Goal: Transaction & Acquisition: Purchase product/service

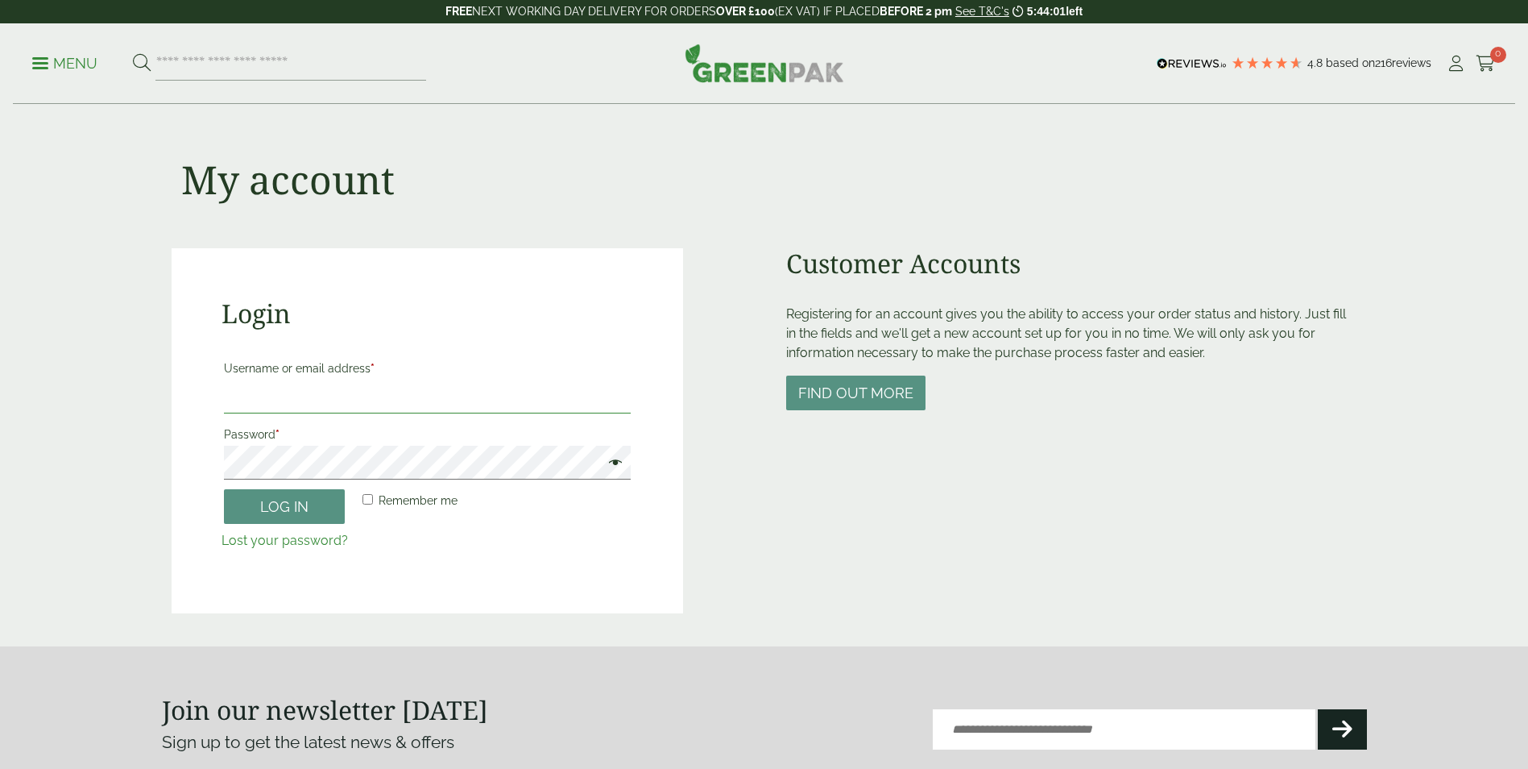
type input "**********"
click at [309, 508] on button "Log in" at bounding box center [284, 506] width 121 height 35
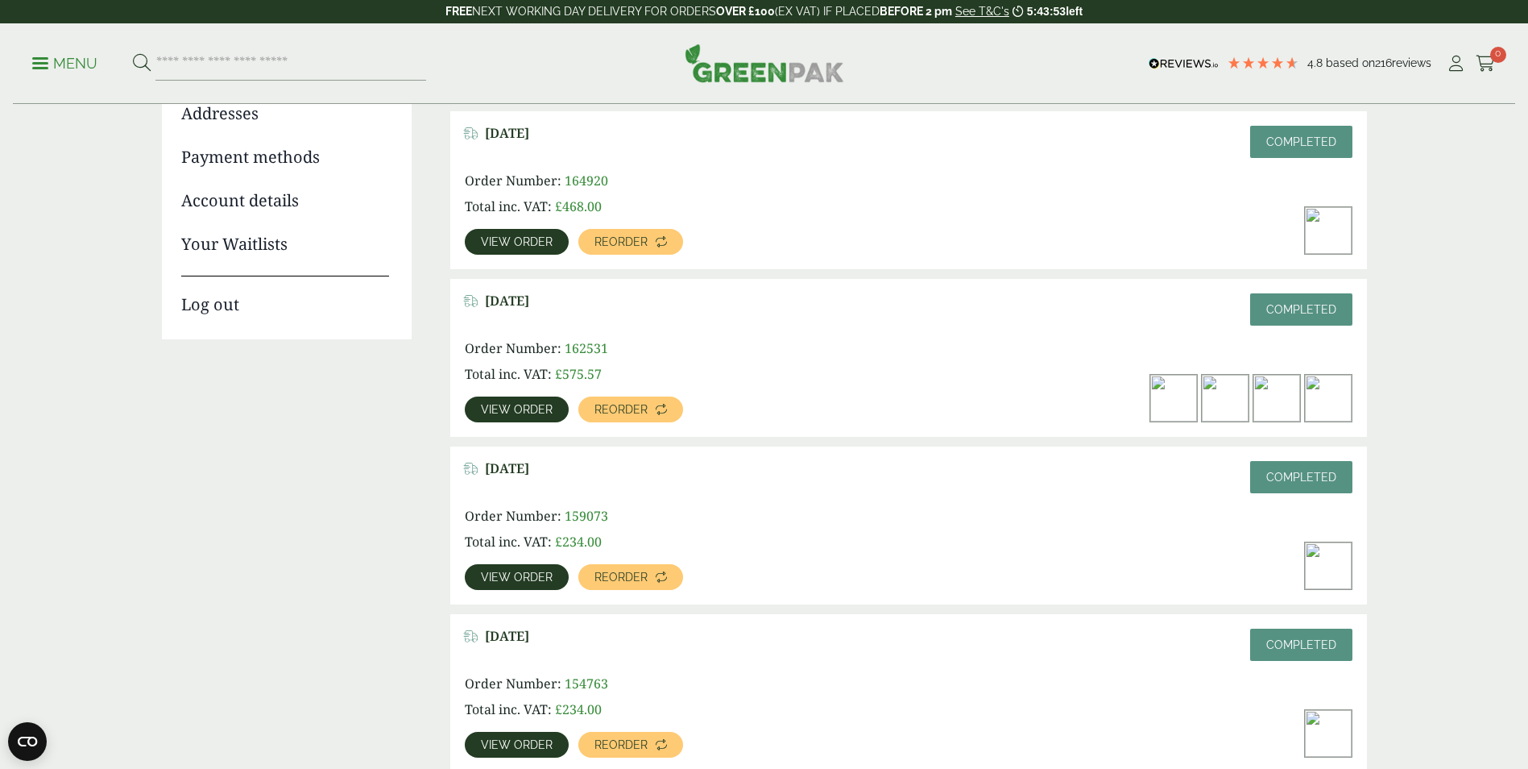
scroll to position [564, 0]
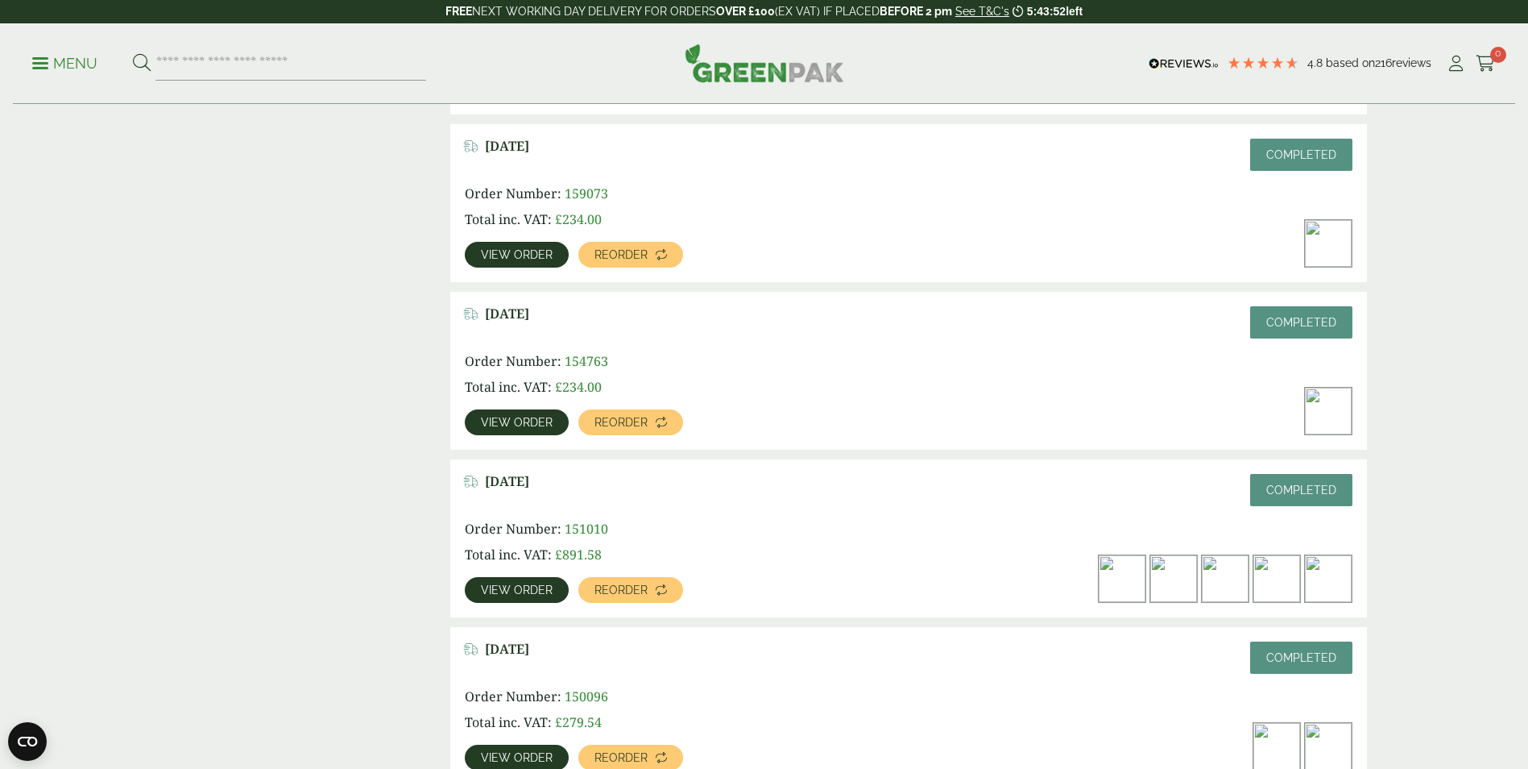
click at [1130, 574] on img at bounding box center [1122, 578] width 47 height 47
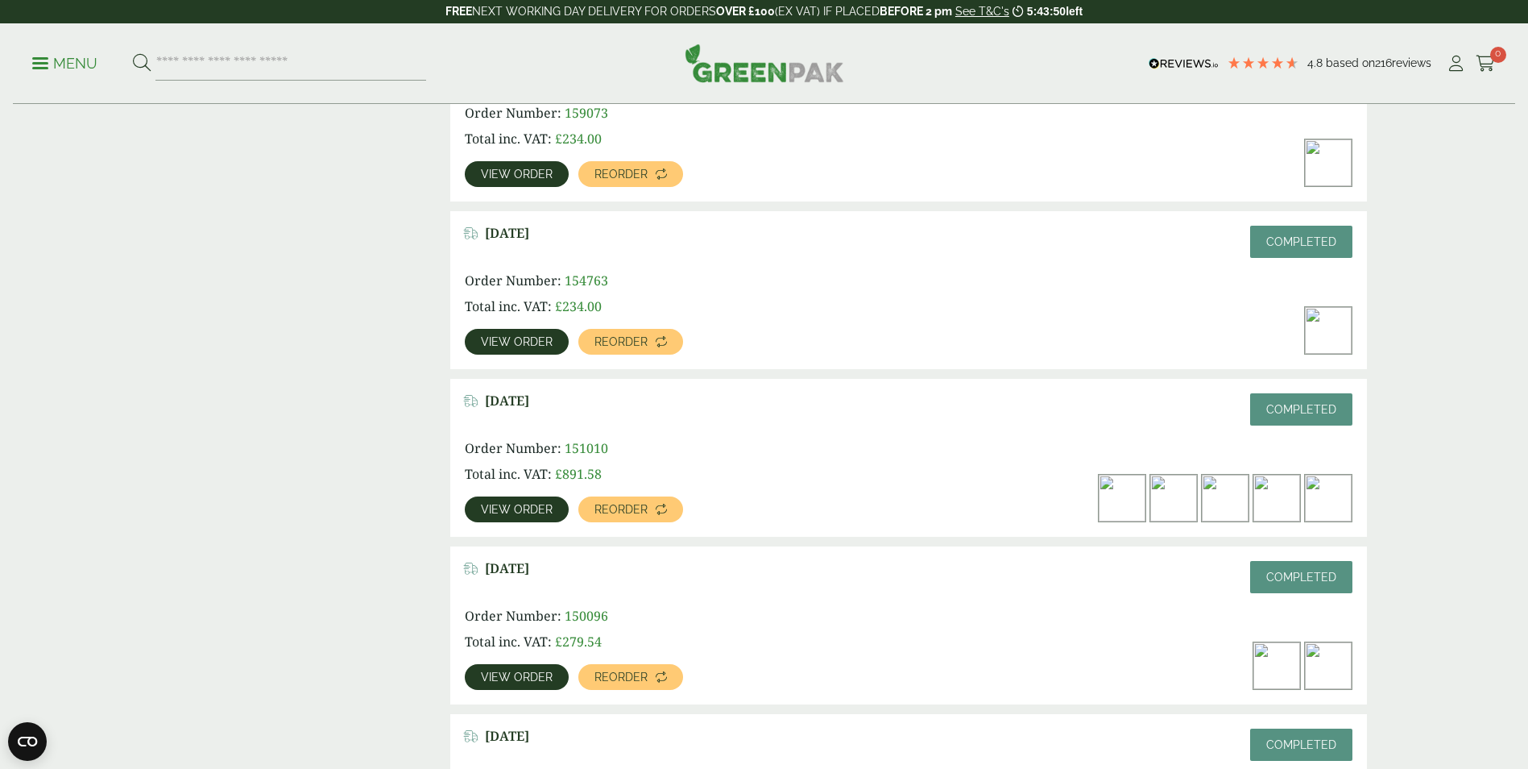
click at [546, 516] on link "View order" at bounding box center [517, 509] width 104 height 26
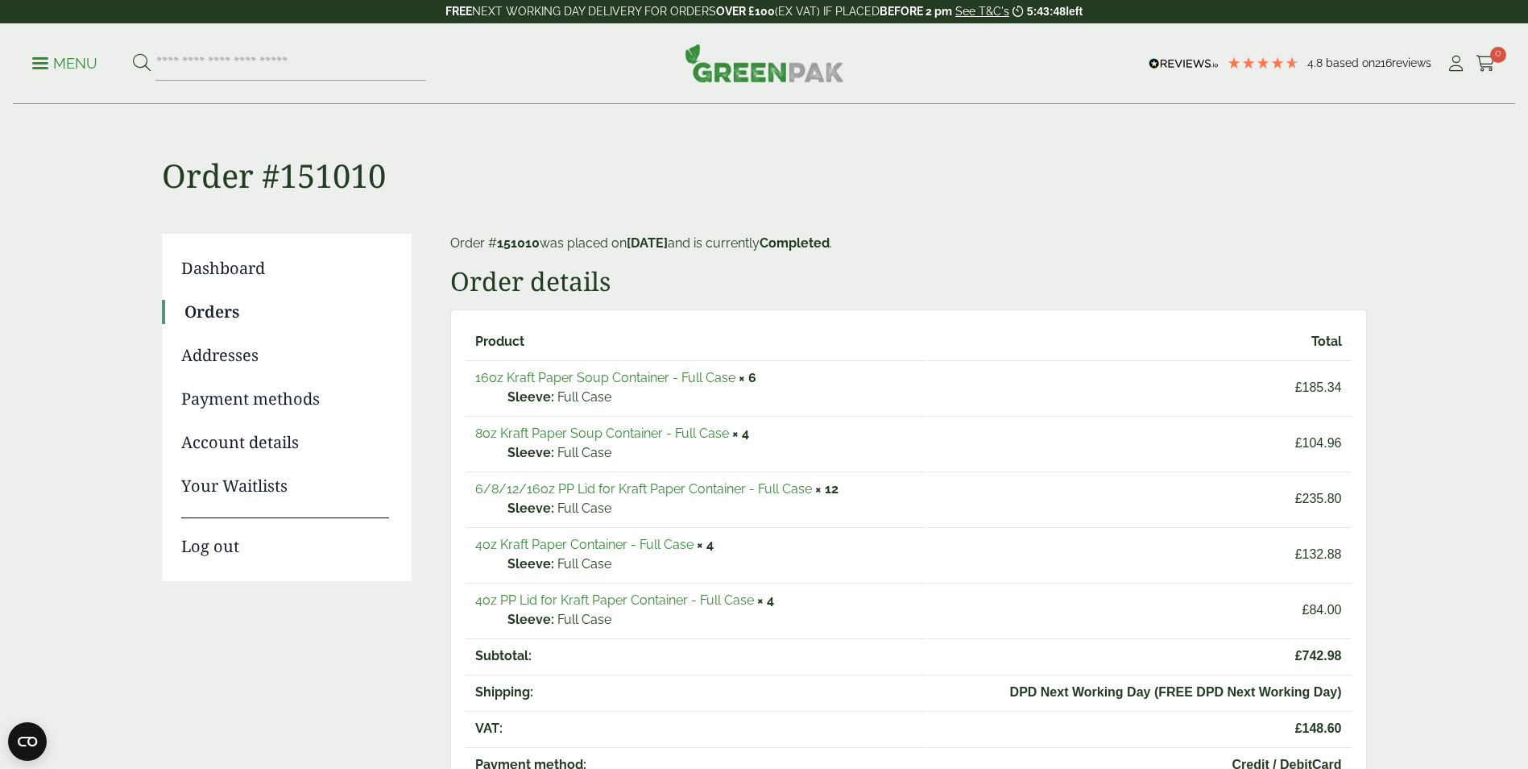
scroll to position [81, 0]
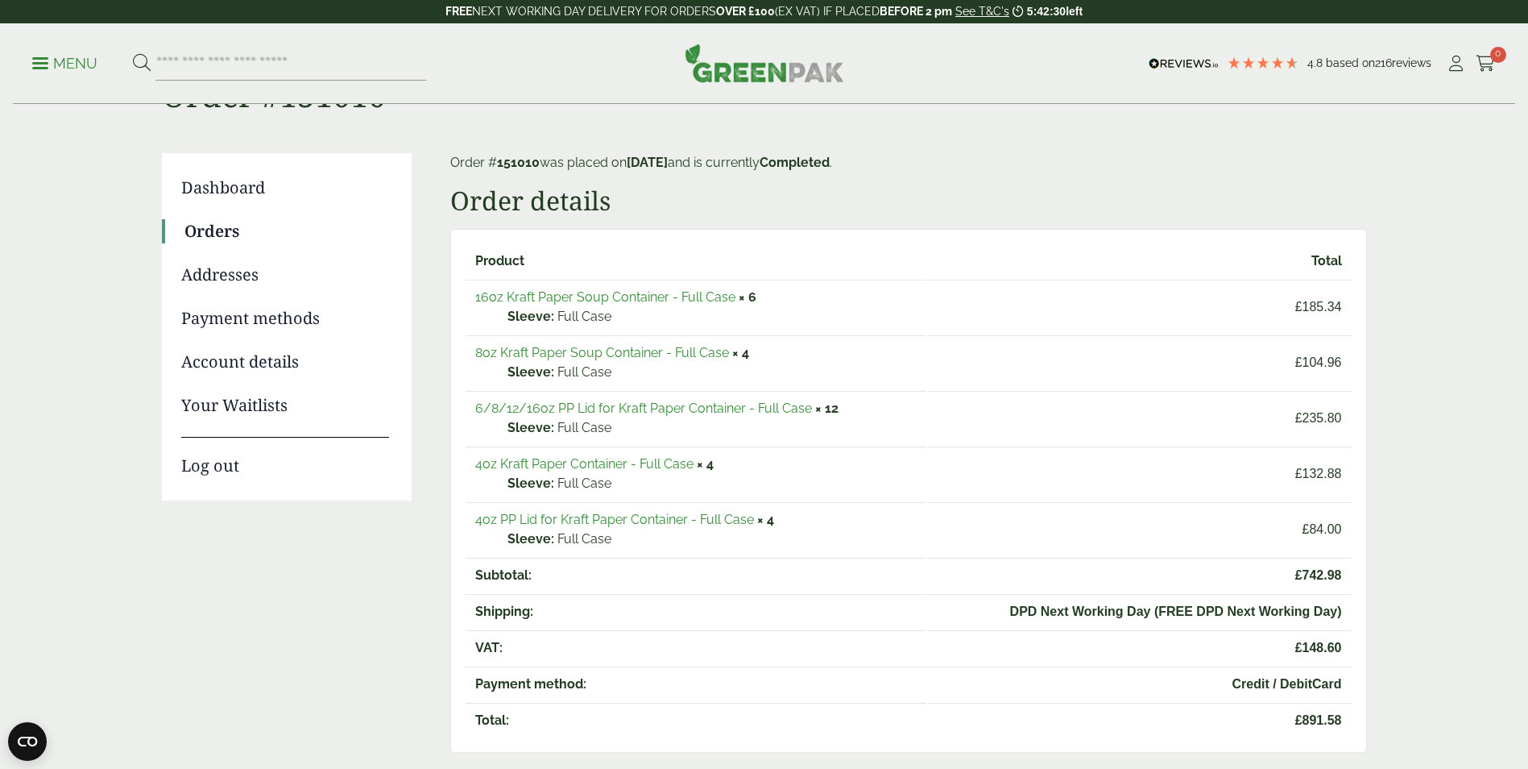
click at [63, 63] on p "Menu" at bounding box center [64, 63] width 65 height 19
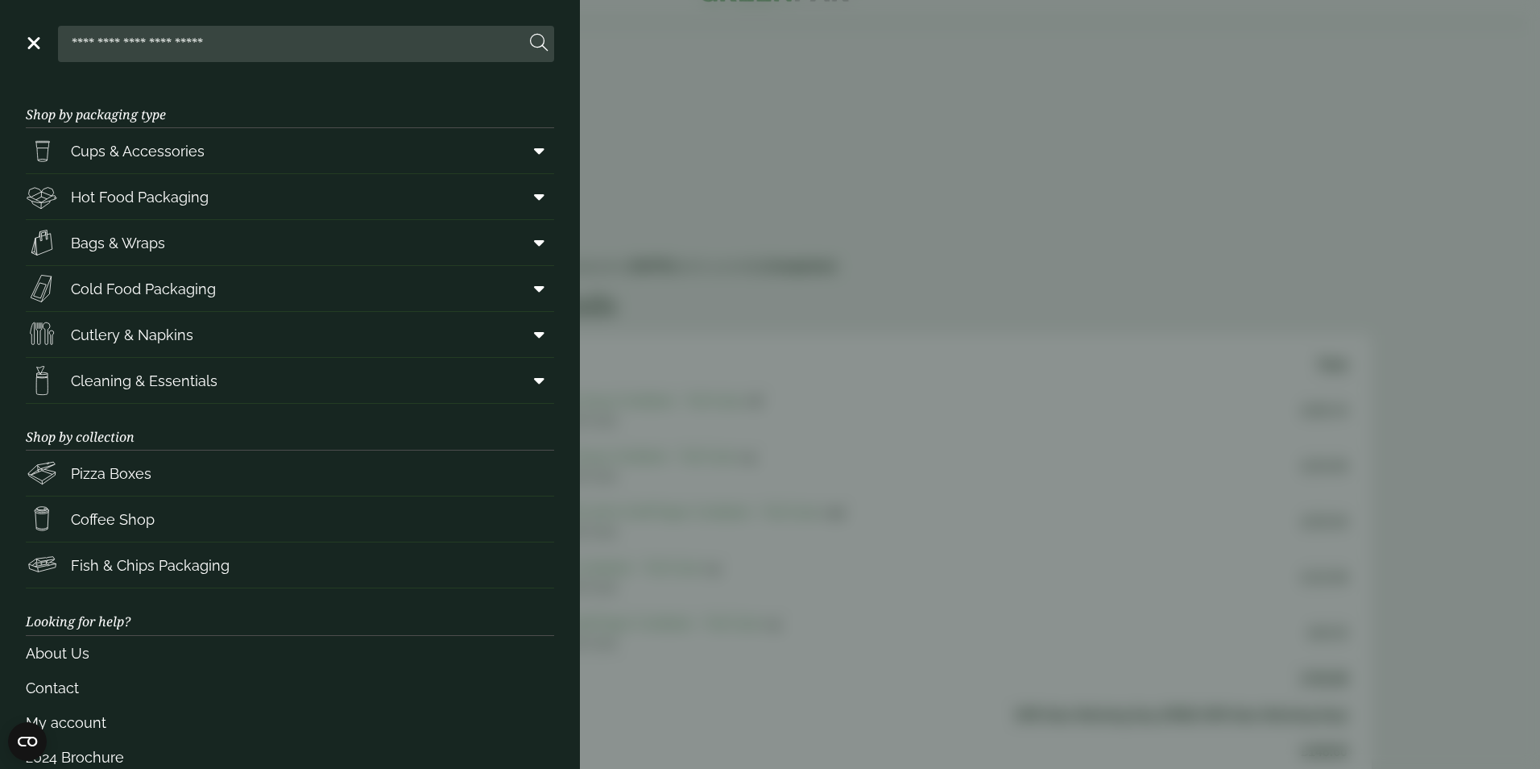
click at [733, 133] on aside "Close Shop by packaging type Cups & Accessories Hot Drink Paper Cups Smoothie C…" at bounding box center [770, 384] width 1540 height 769
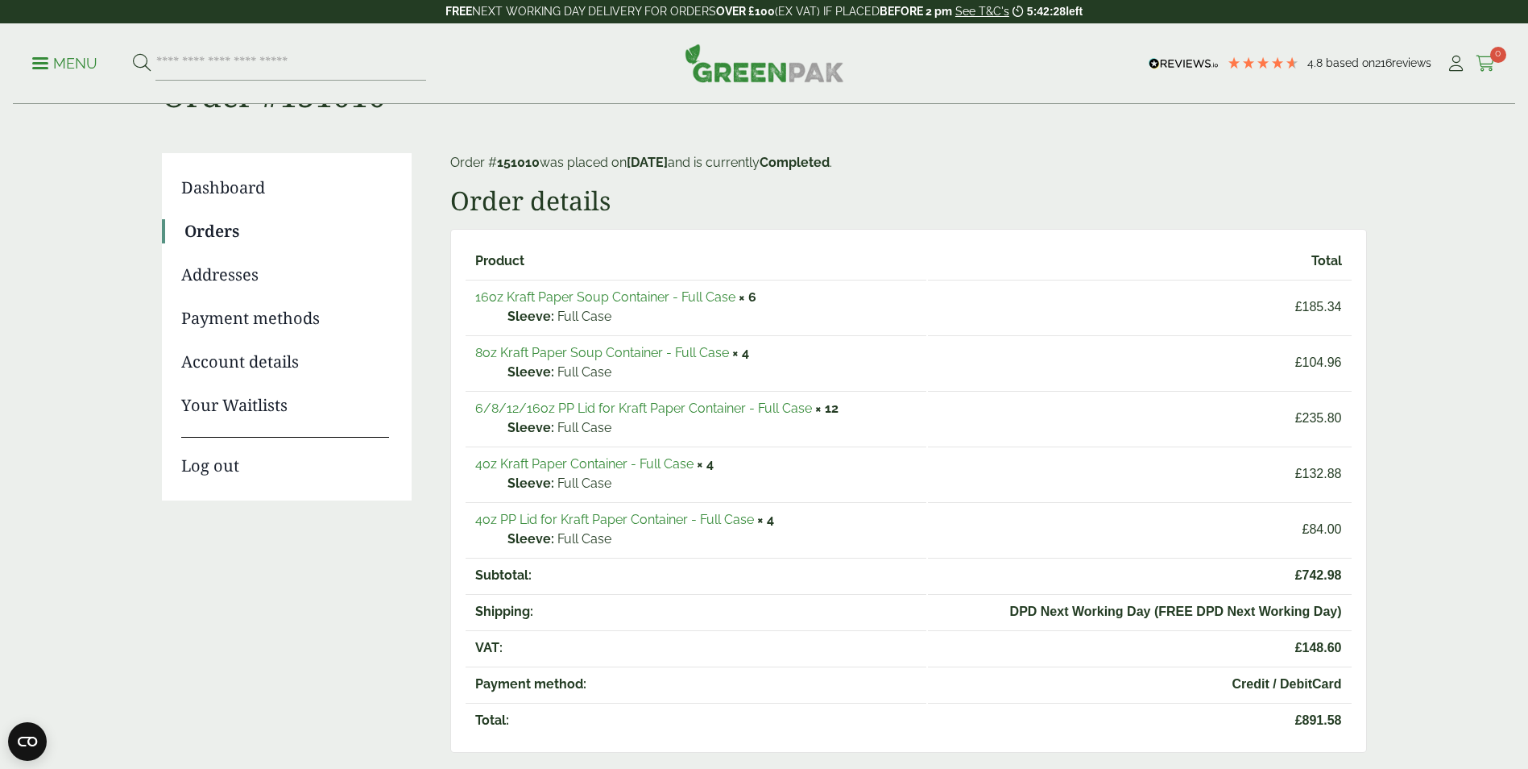
click at [1485, 60] on icon at bounding box center [1486, 64] width 20 height 16
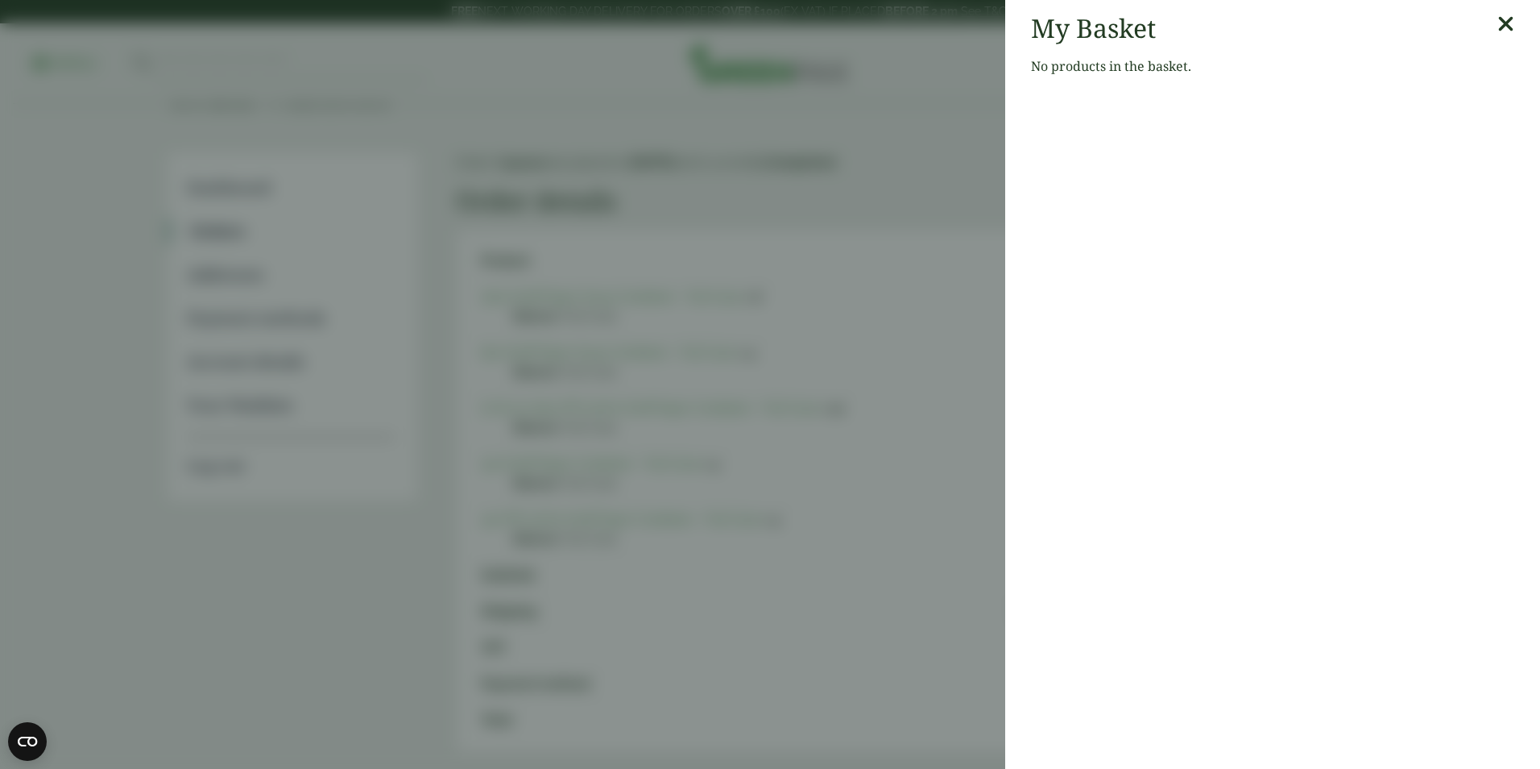
click at [1499, 24] on icon at bounding box center [1506, 24] width 17 height 23
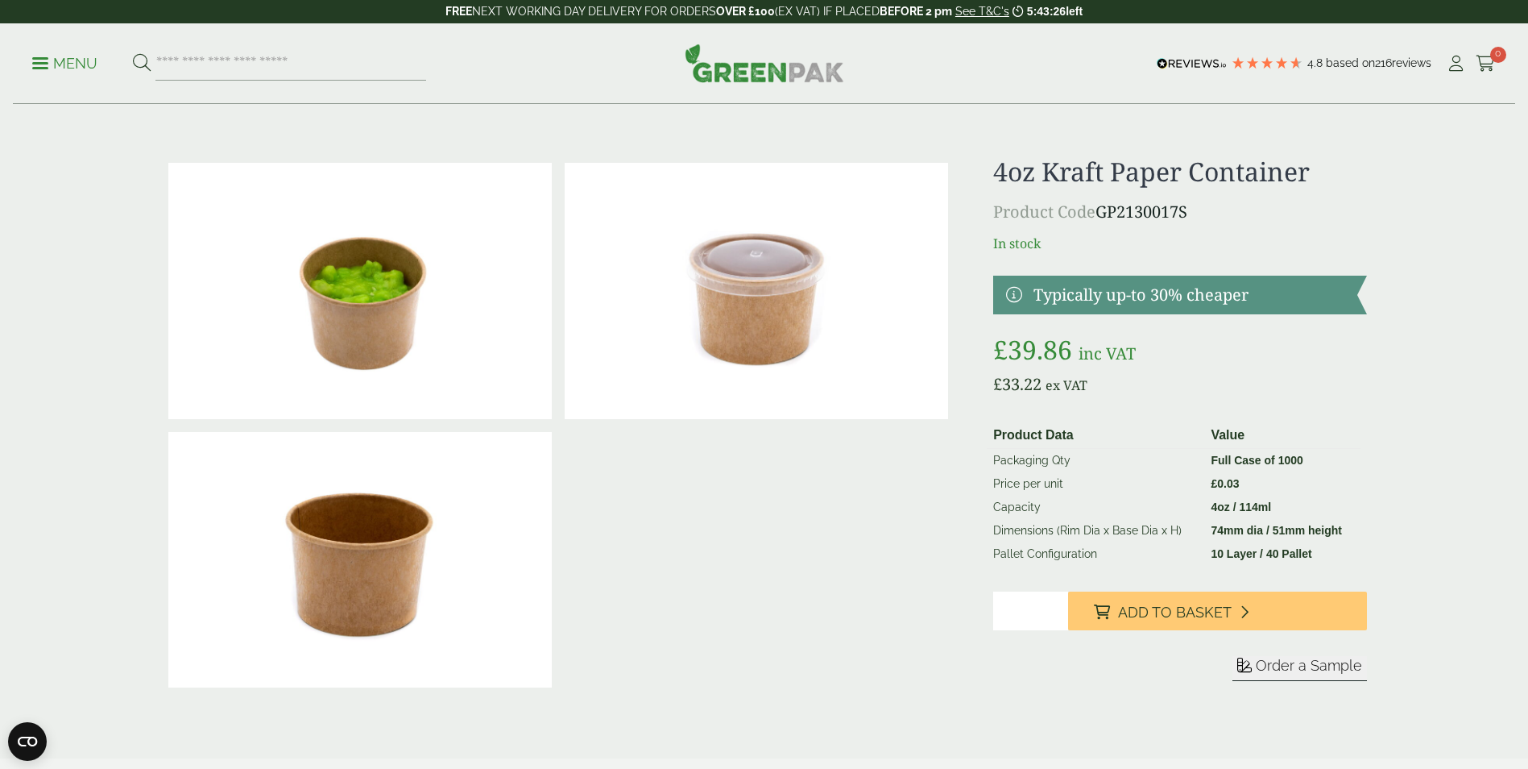
click at [424, 669] on img at bounding box center [359, 560] width 383 height 256
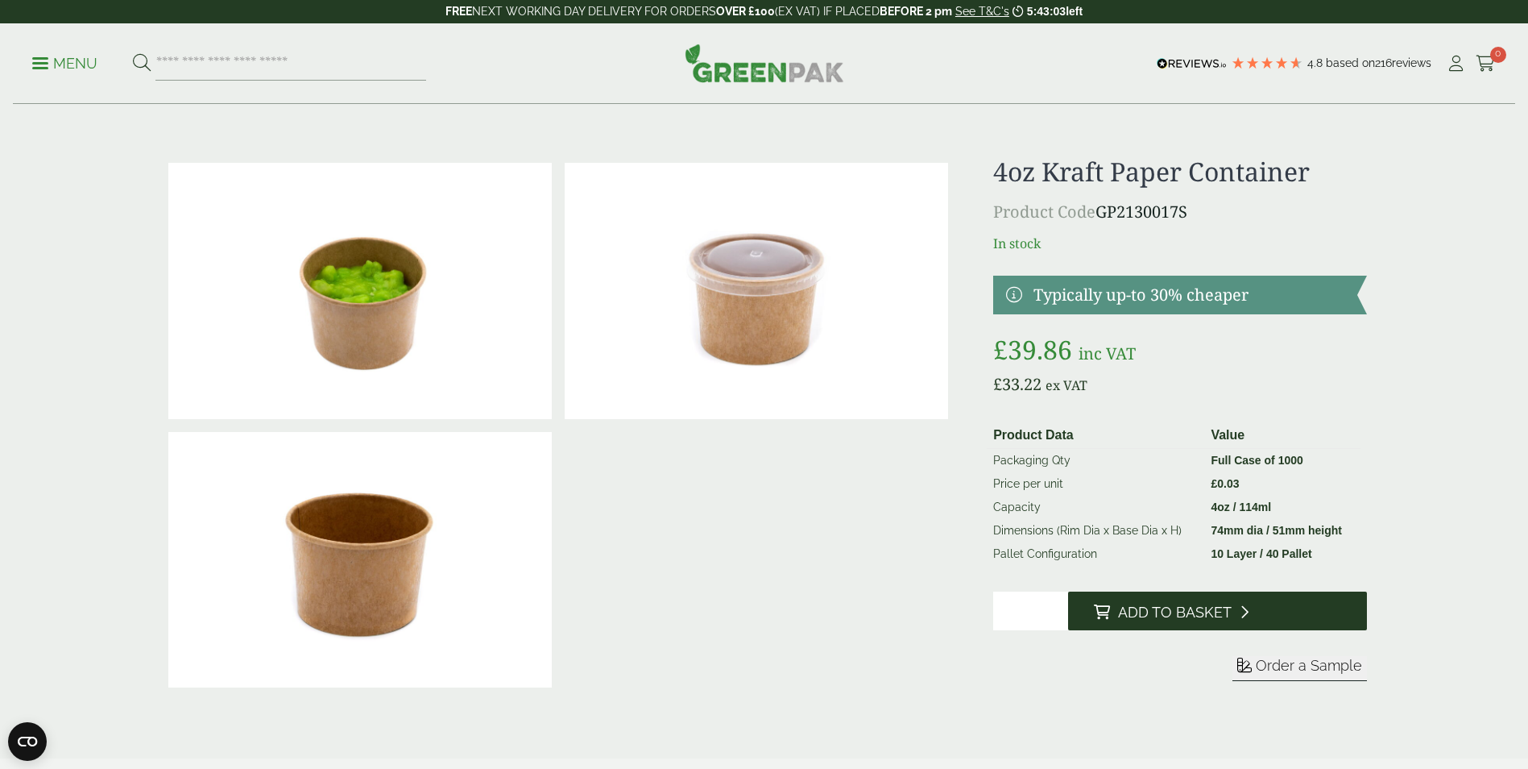
click at [1137, 605] on span "Add to Basket" at bounding box center [1175, 612] width 114 height 18
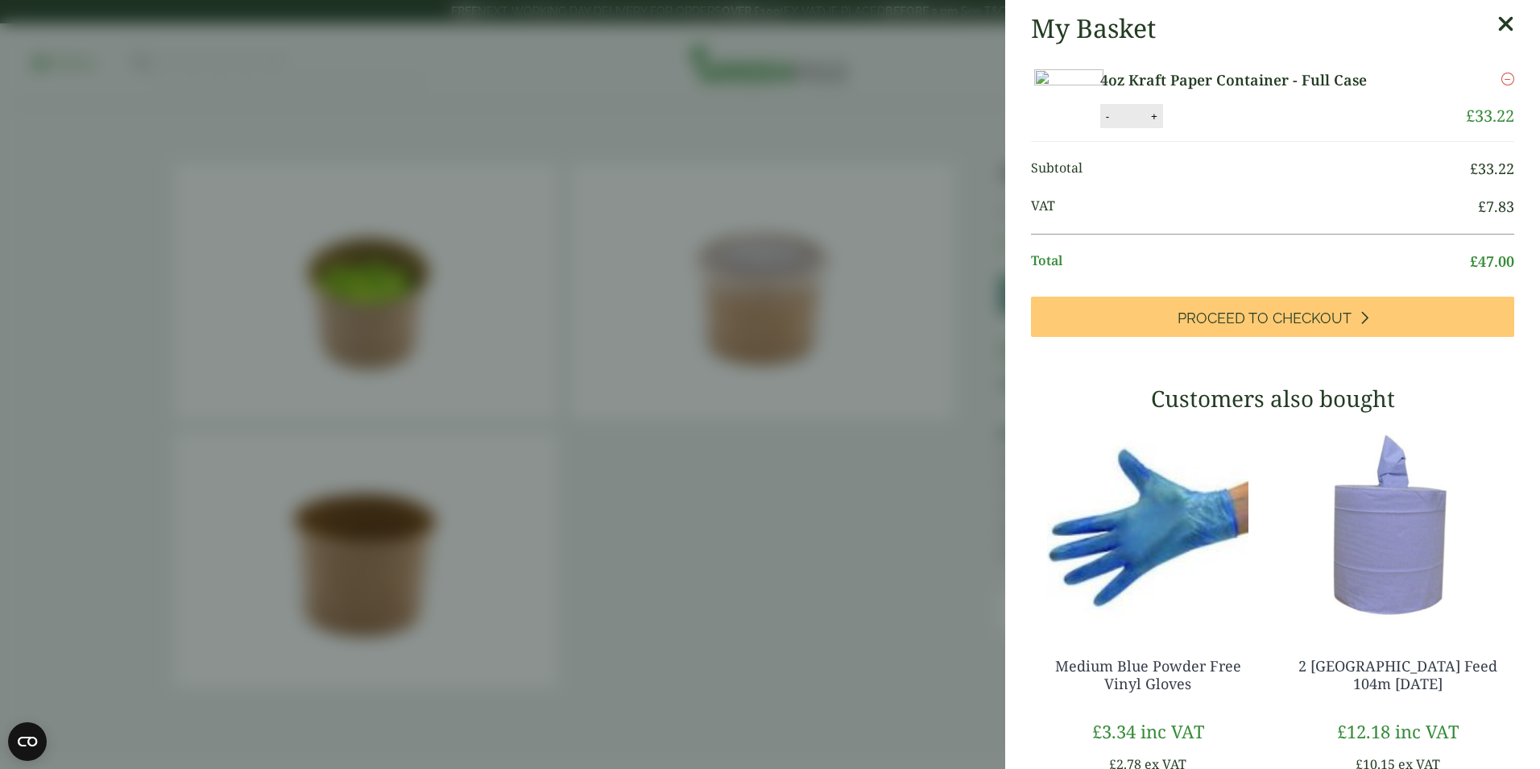
click at [1498, 25] on icon at bounding box center [1506, 24] width 17 height 23
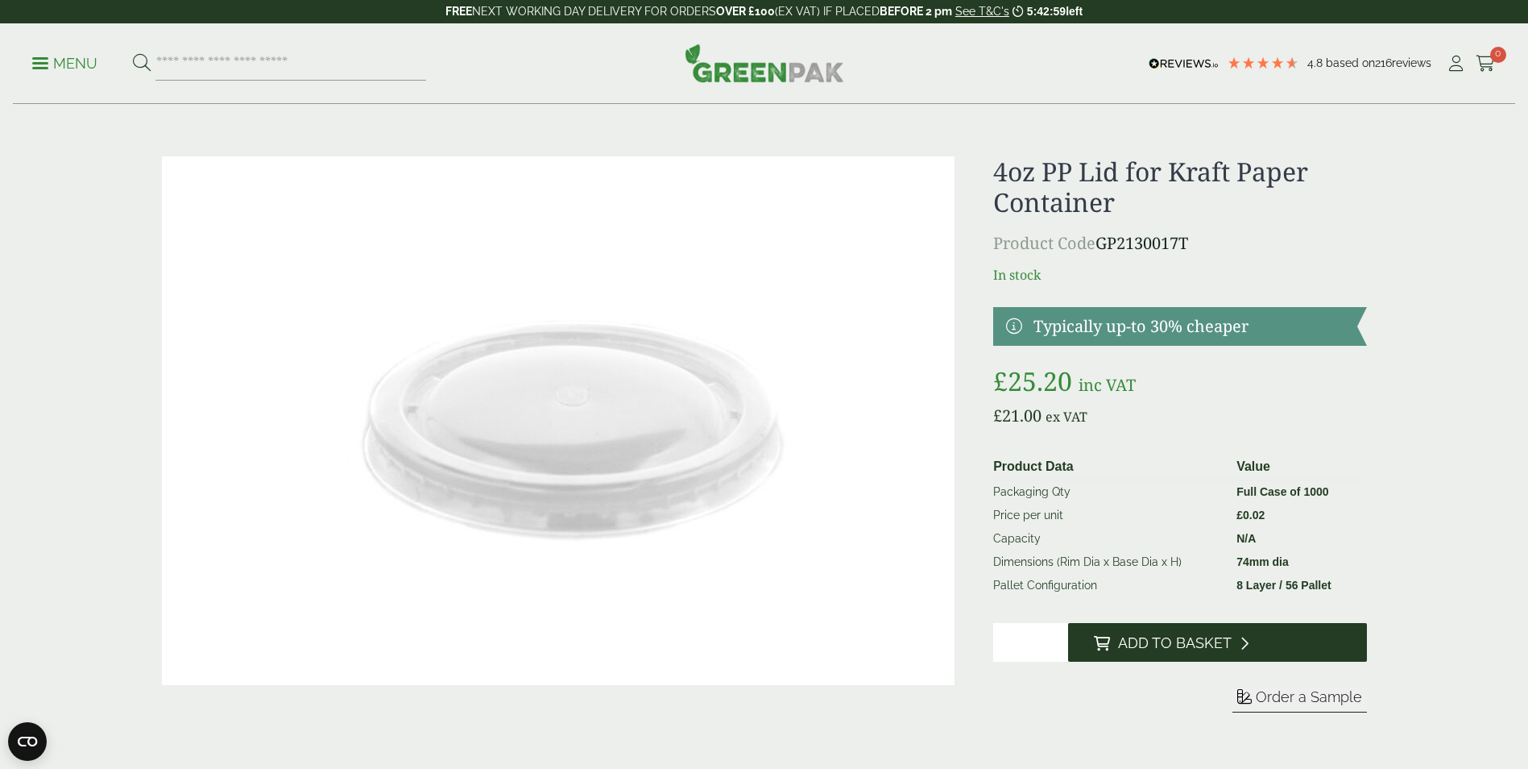
click at [1240, 642] on icon at bounding box center [1244, 643] width 9 height 15
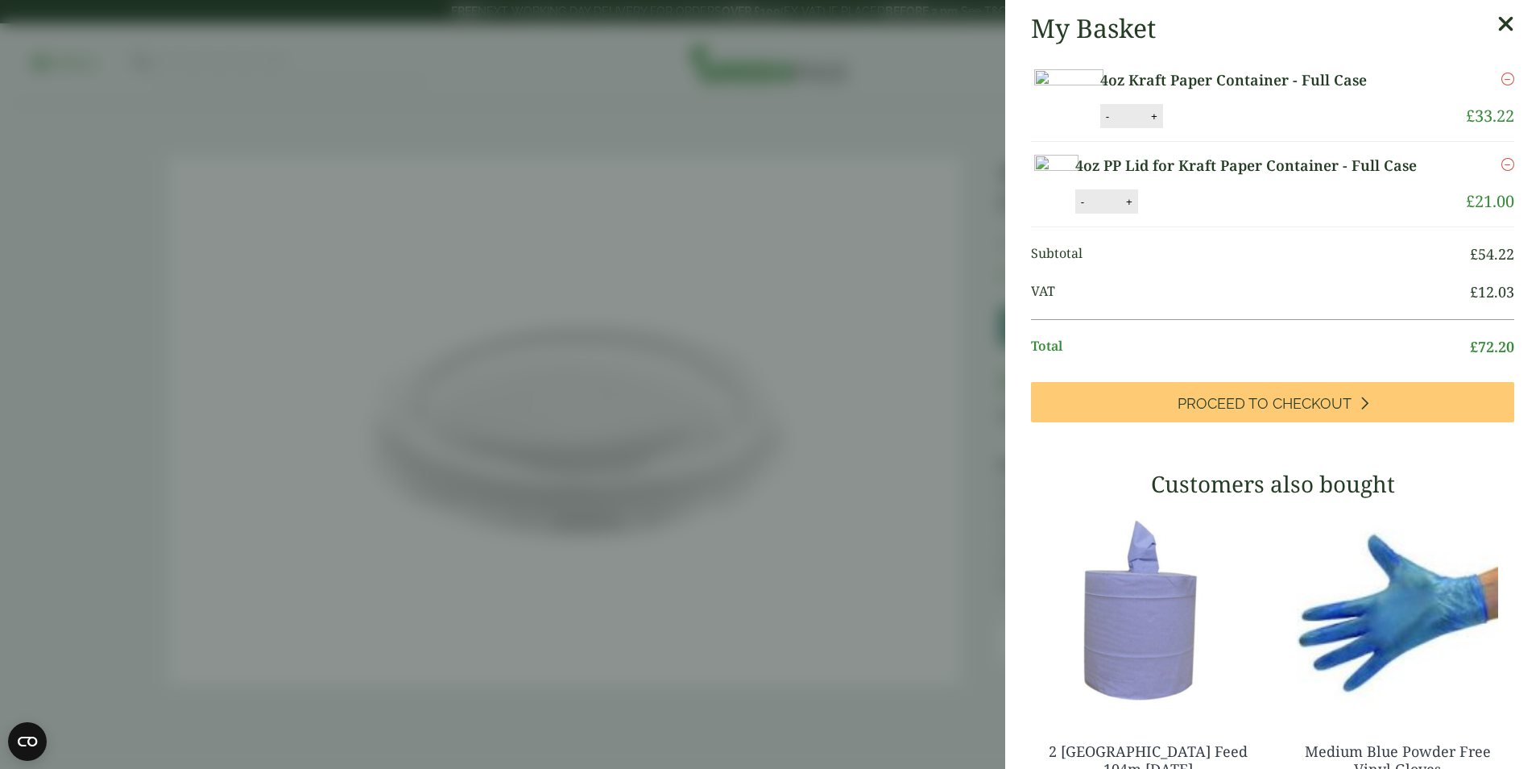
click at [1473, 20] on div "My Basket" at bounding box center [1272, 28] width 483 height 31
click at [1498, 20] on icon at bounding box center [1506, 24] width 17 height 23
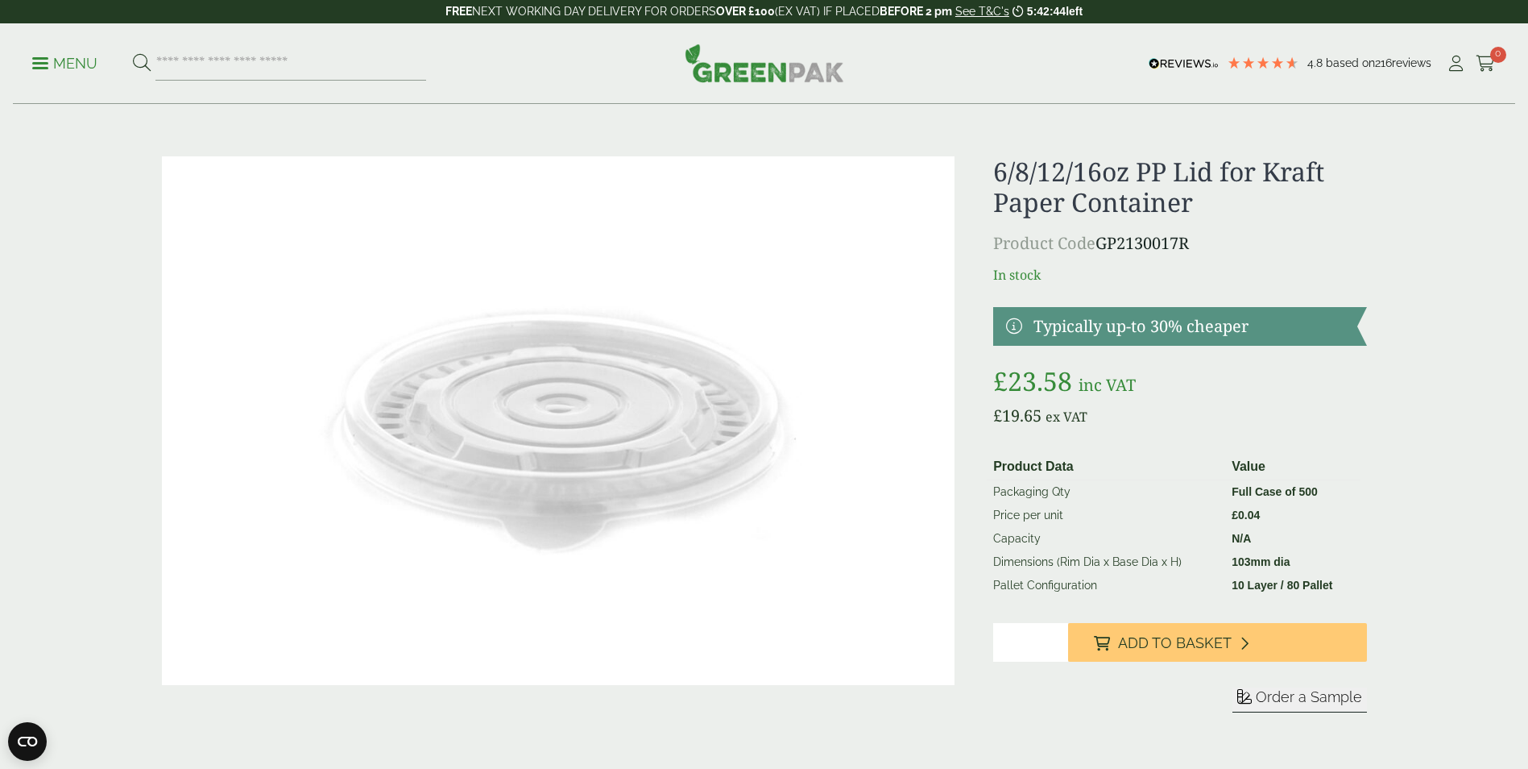
click at [1060, 636] on input "*" at bounding box center [1030, 642] width 75 height 39
type input "*"
click at [1060, 636] on input "*" at bounding box center [1030, 642] width 75 height 39
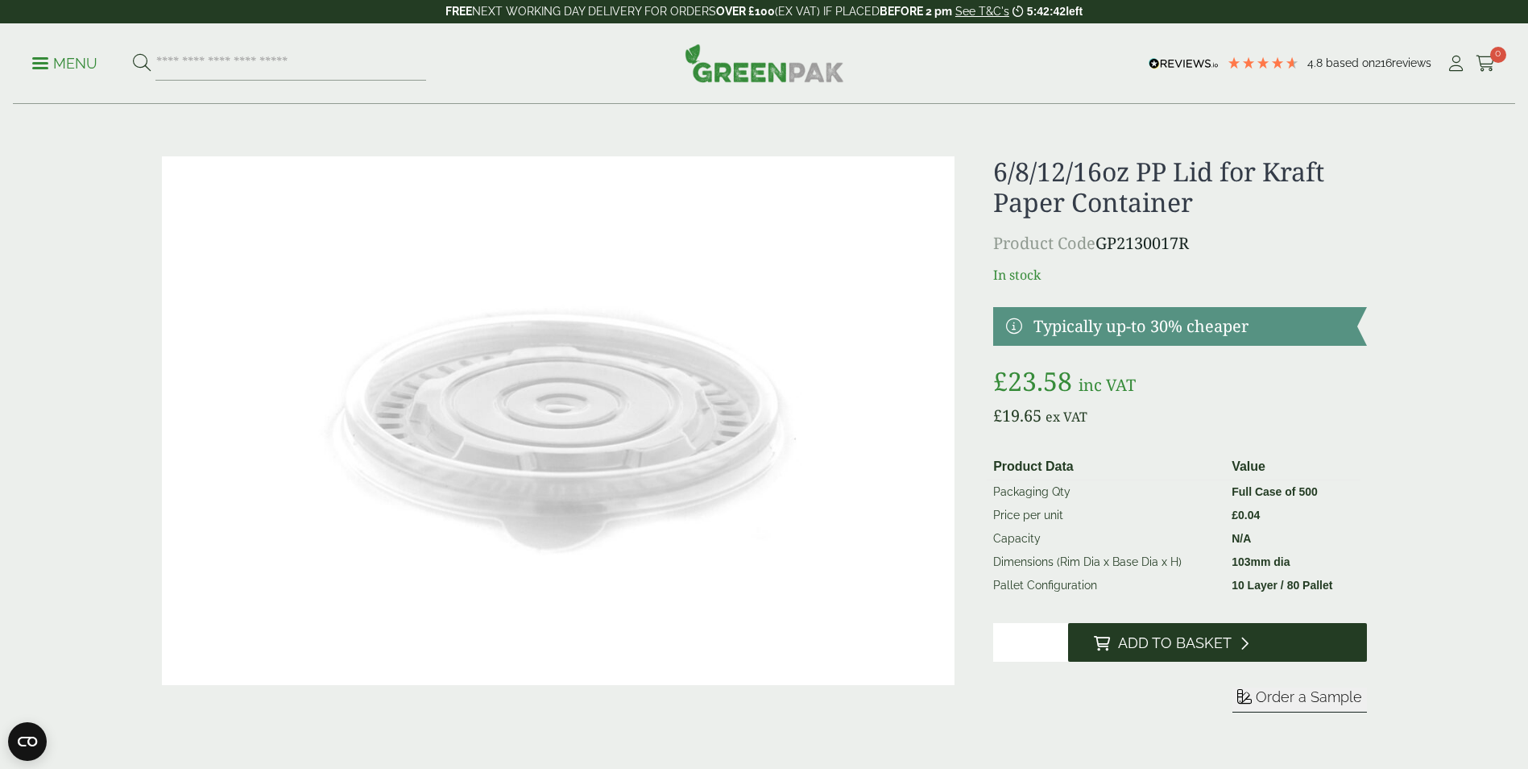
click at [1129, 643] on span "Add to Basket" at bounding box center [1175, 643] width 114 height 18
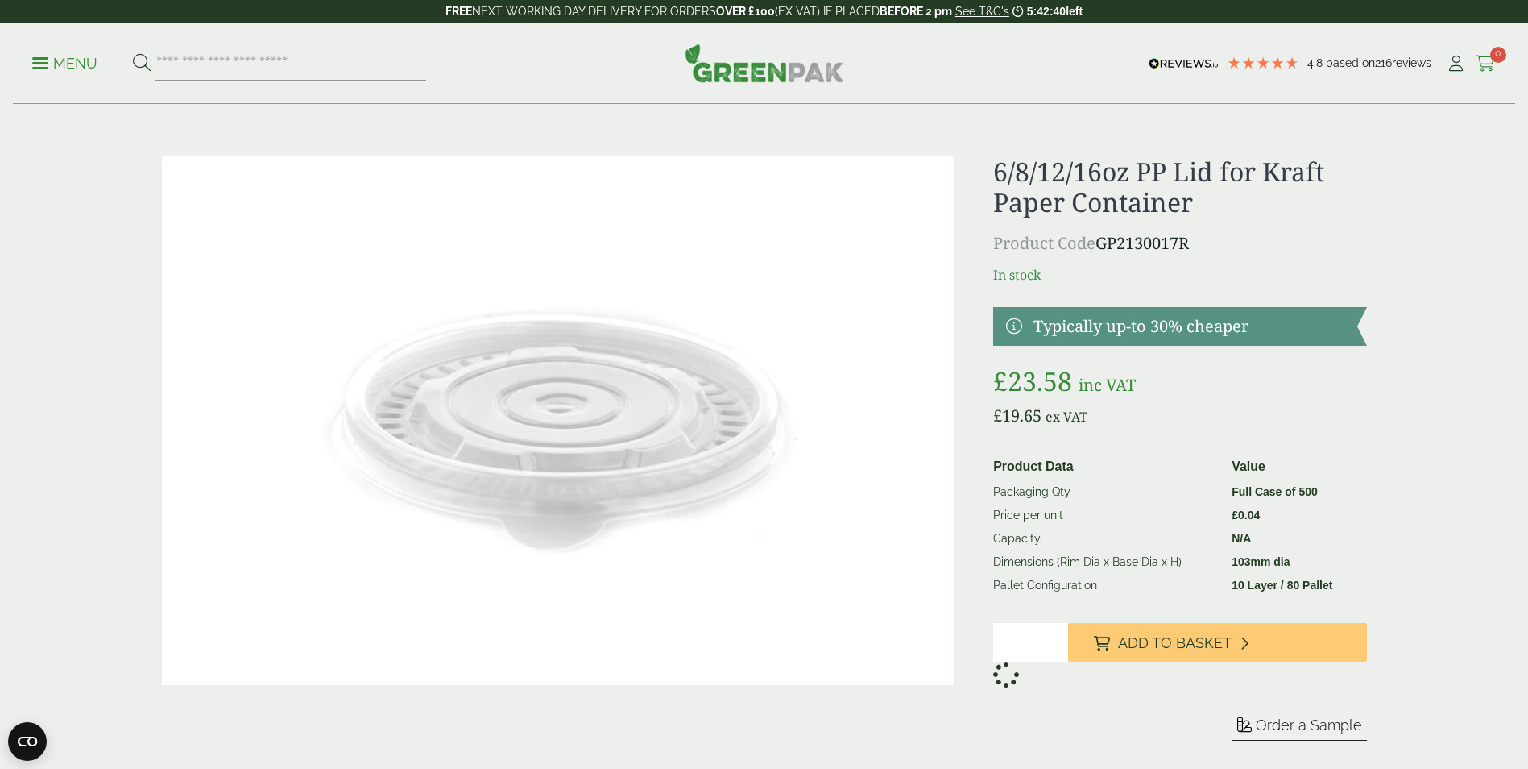
click at [1481, 69] on icon at bounding box center [1486, 64] width 20 height 16
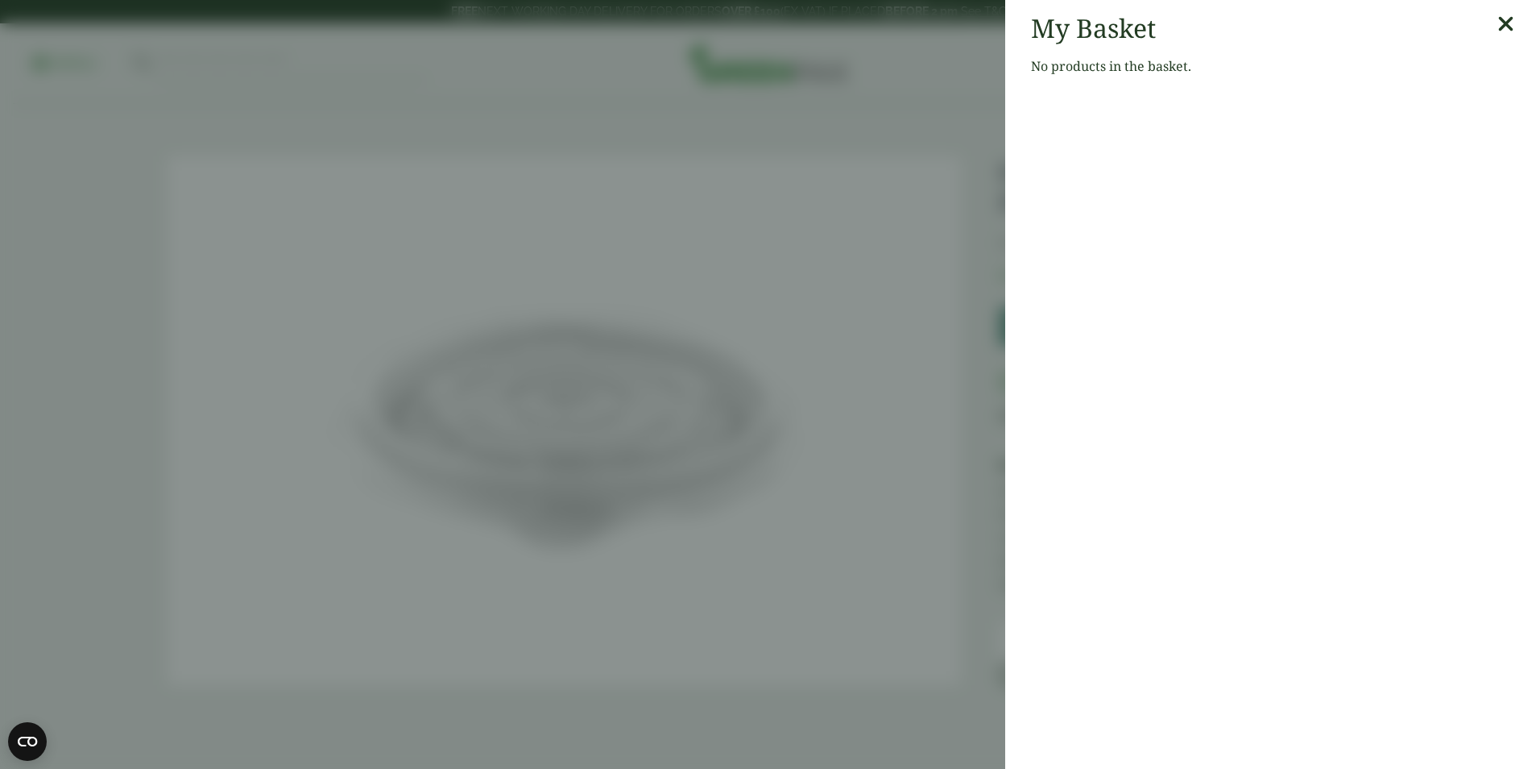
click at [1498, 26] on icon at bounding box center [1506, 24] width 17 height 23
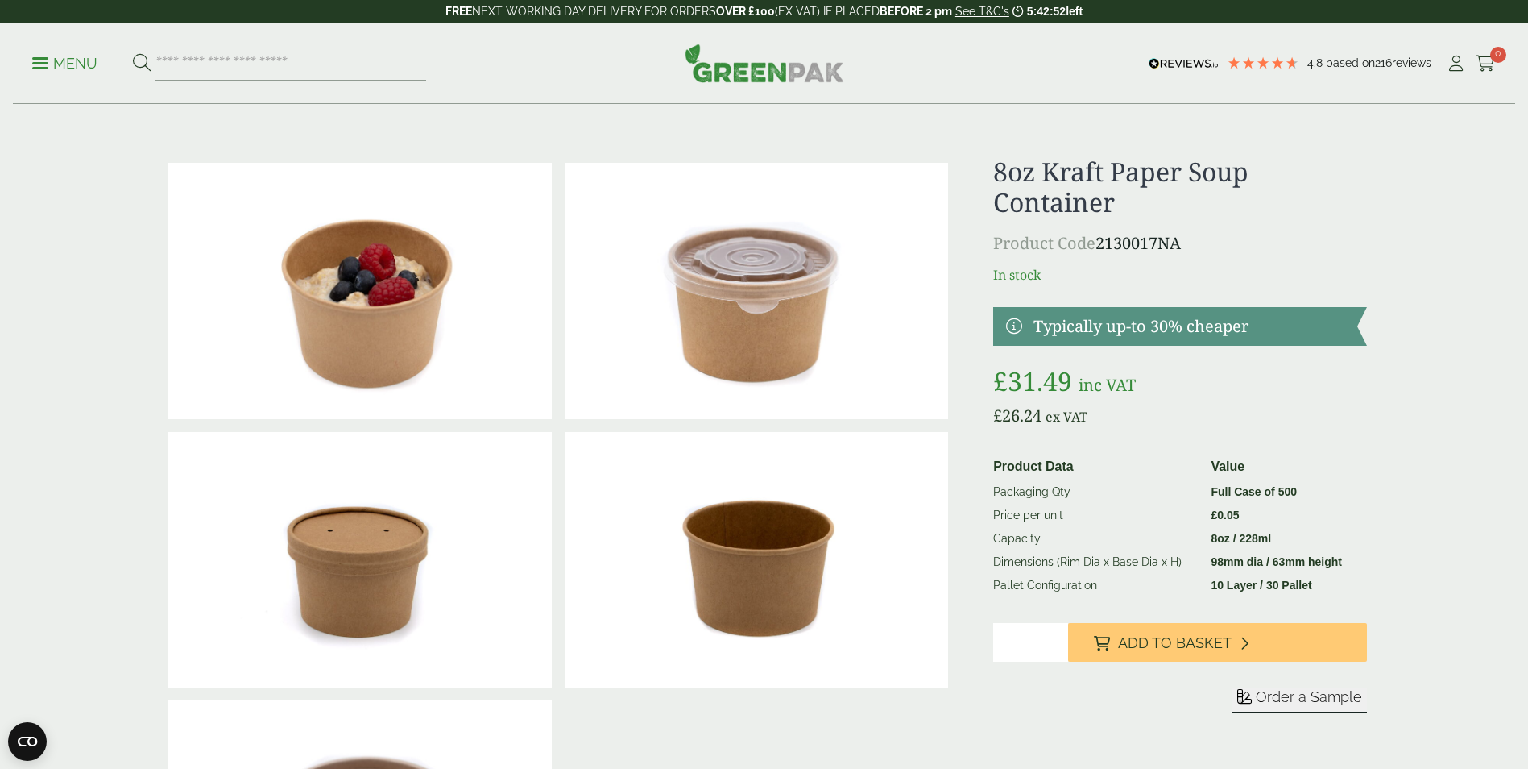
type input "*"
click at [1054, 636] on input "*" at bounding box center [1030, 642] width 75 height 39
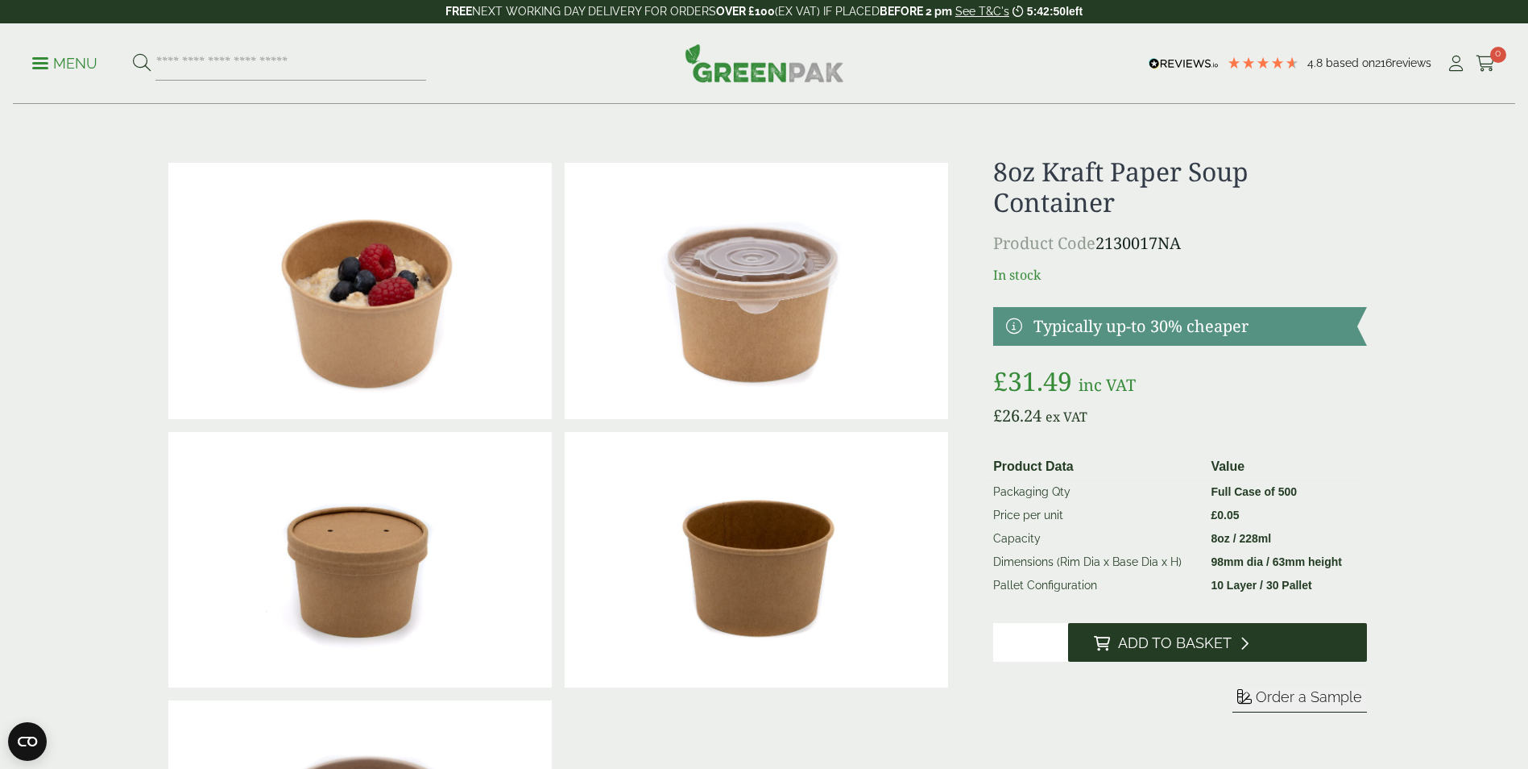
click at [1114, 641] on button "Add to Basket" at bounding box center [1217, 642] width 299 height 39
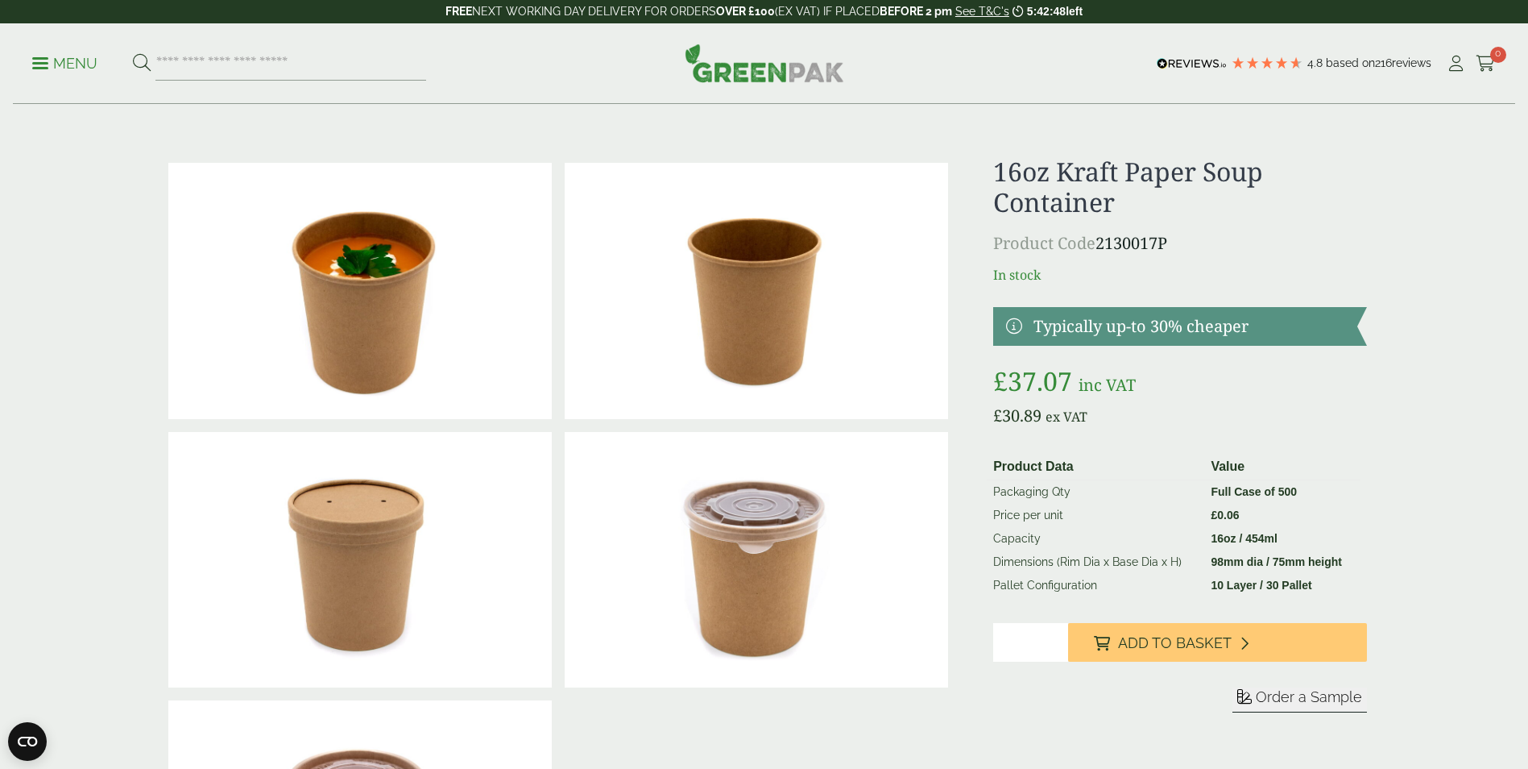
type input "*"
click at [1057, 638] on input "*" at bounding box center [1030, 642] width 75 height 39
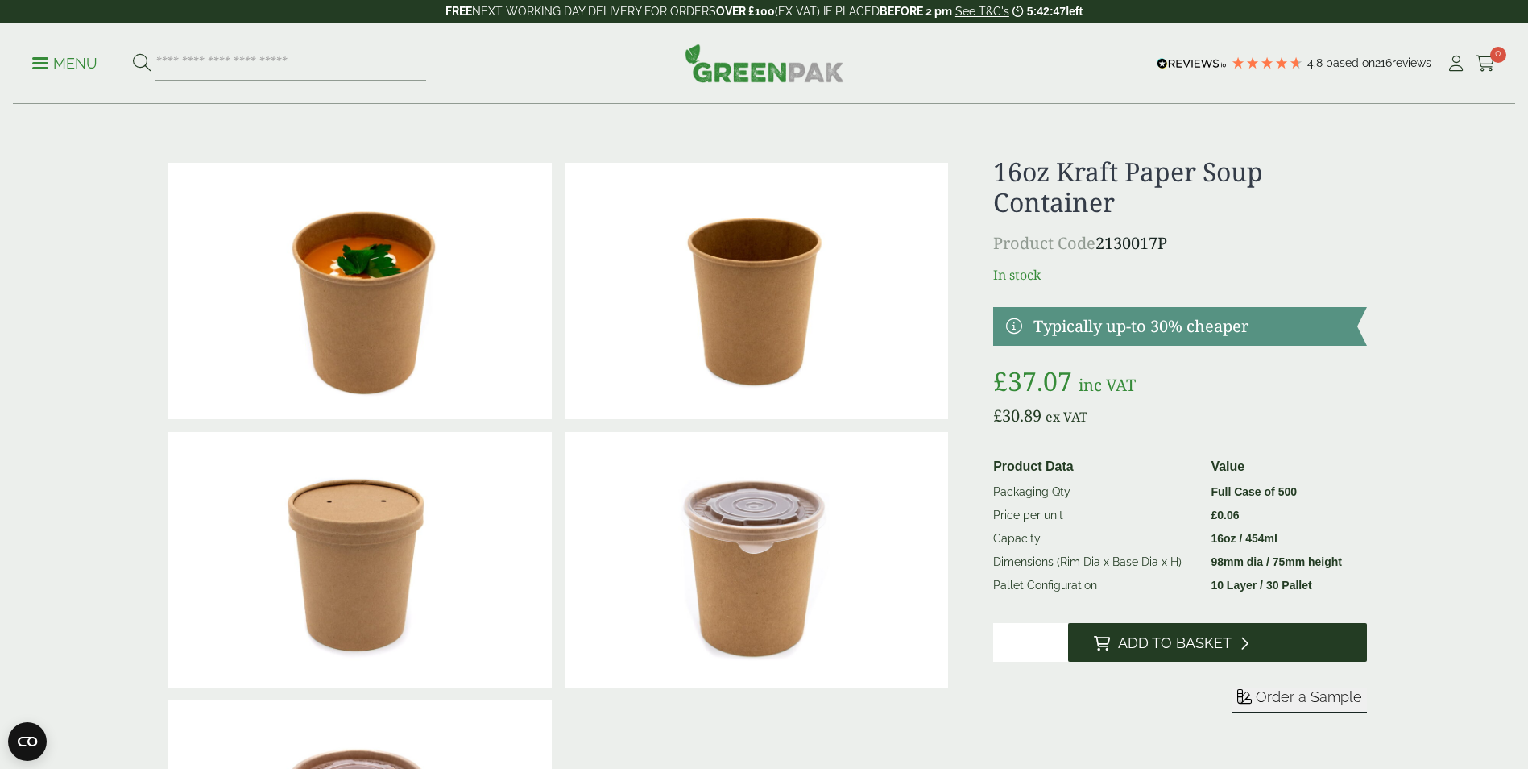
click at [1112, 640] on button "Add to Basket" at bounding box center [1217, 642] width 299 height 39
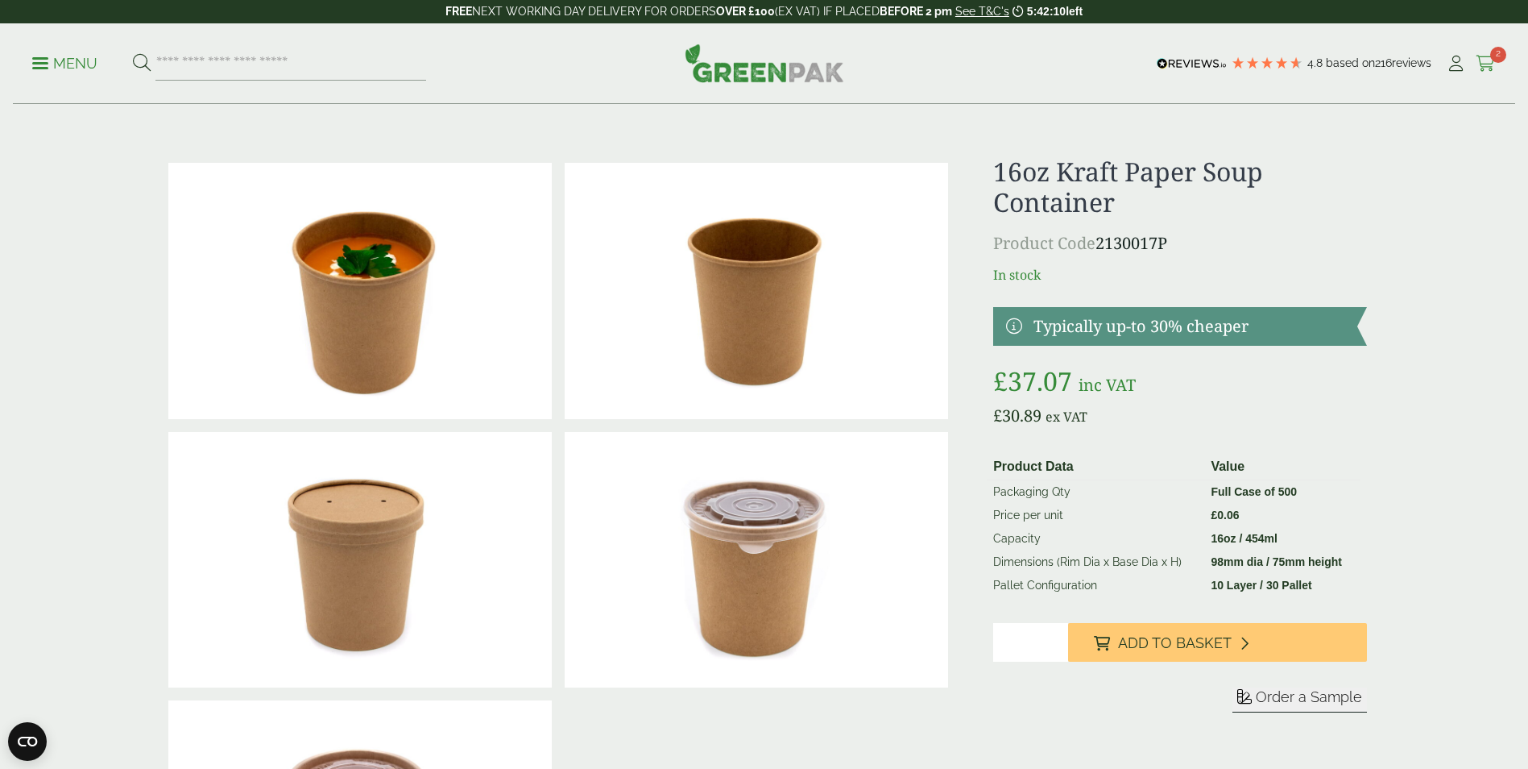
click at [1491, 61] on icon at bounding box center [1486, 64] width 20 height 16
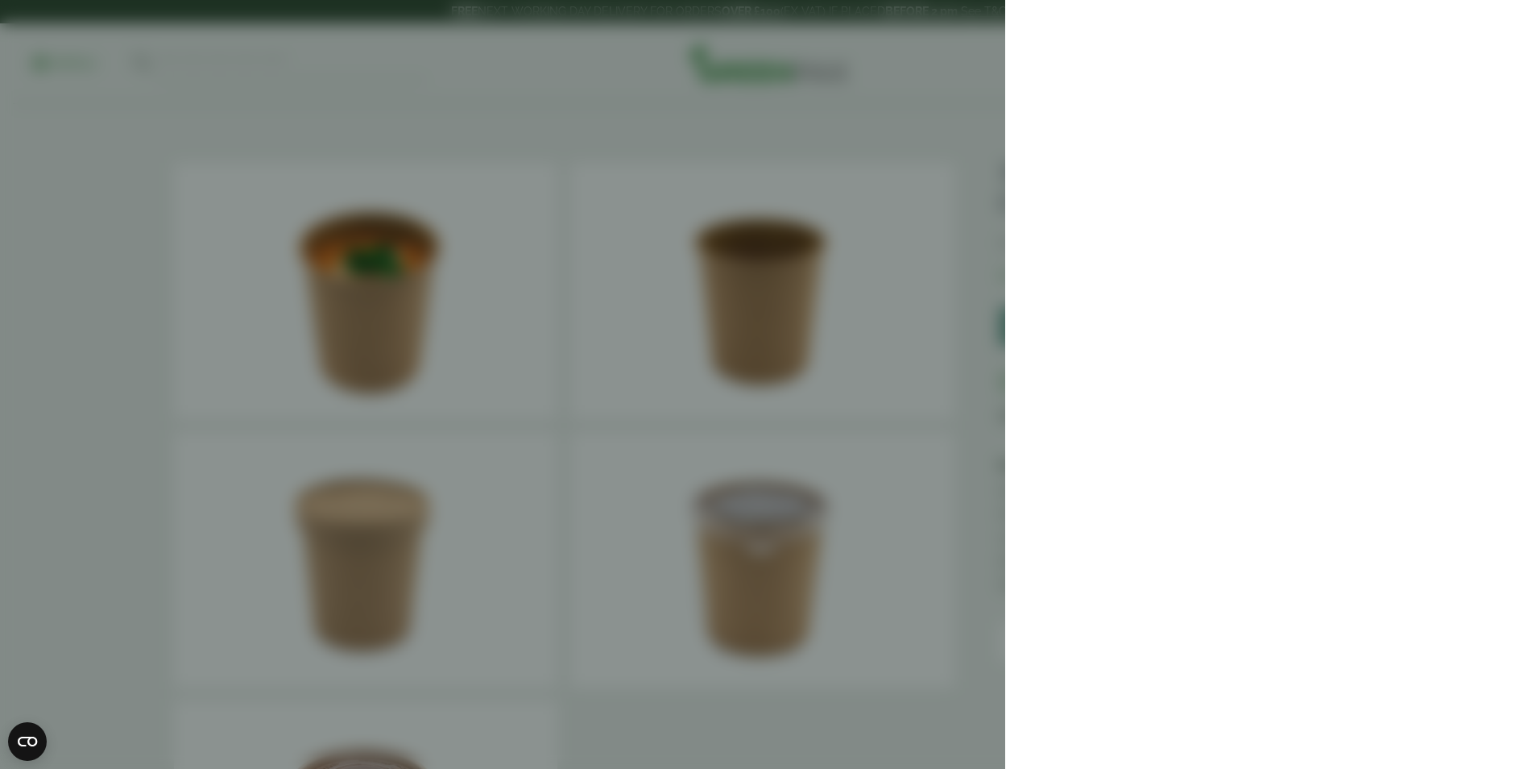
click at [853, 241] on aside at bounding box center [770, 384] width 1540 height 769
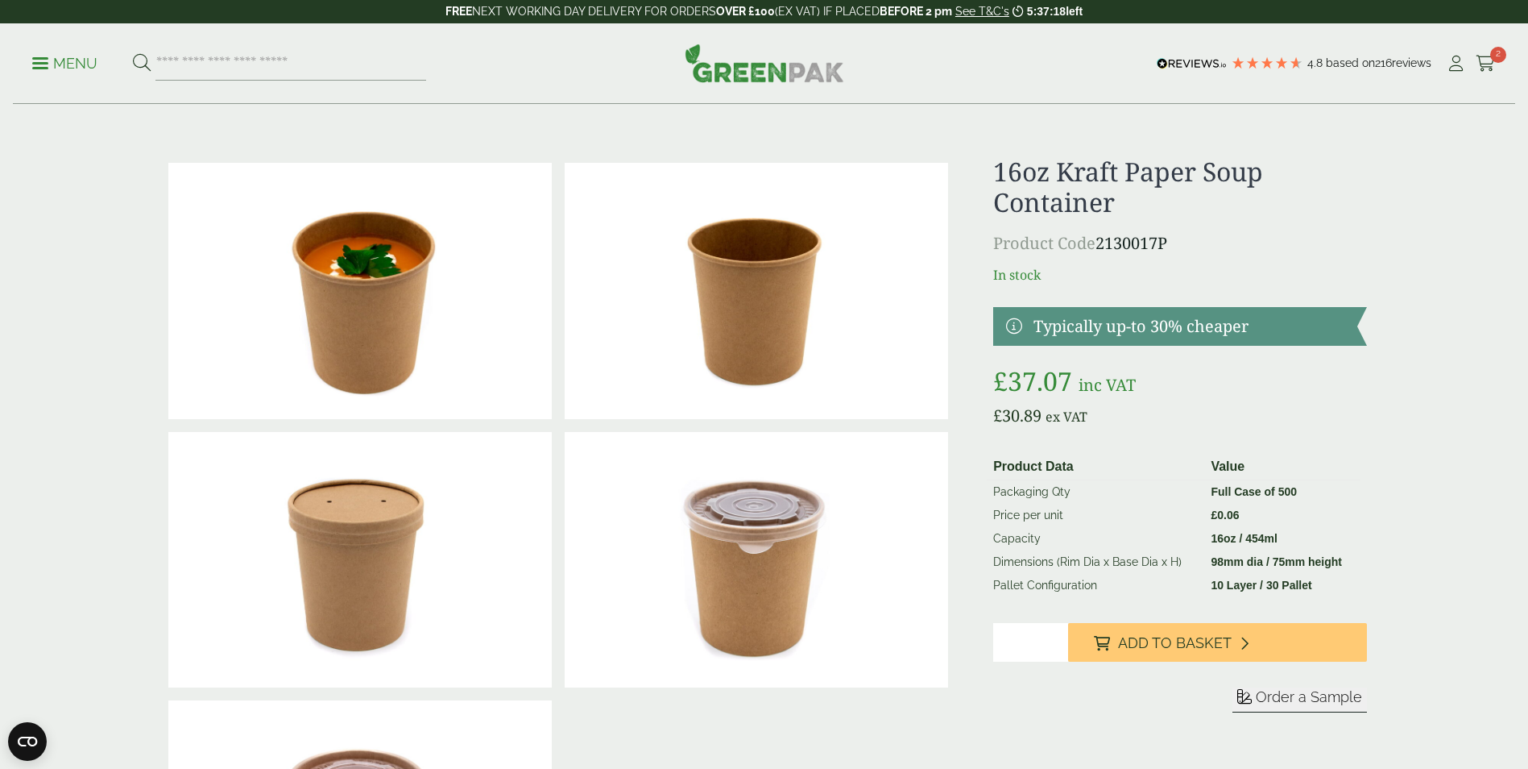
click at [1495, 44] on div "Menu 4.8 Based on 216 reviews My Account" at bounding box center [764, 63] width 1502 height 81
click at [1483, 54] on link "Cart 2" at bounding box center [1486, 64] width 20 height 24
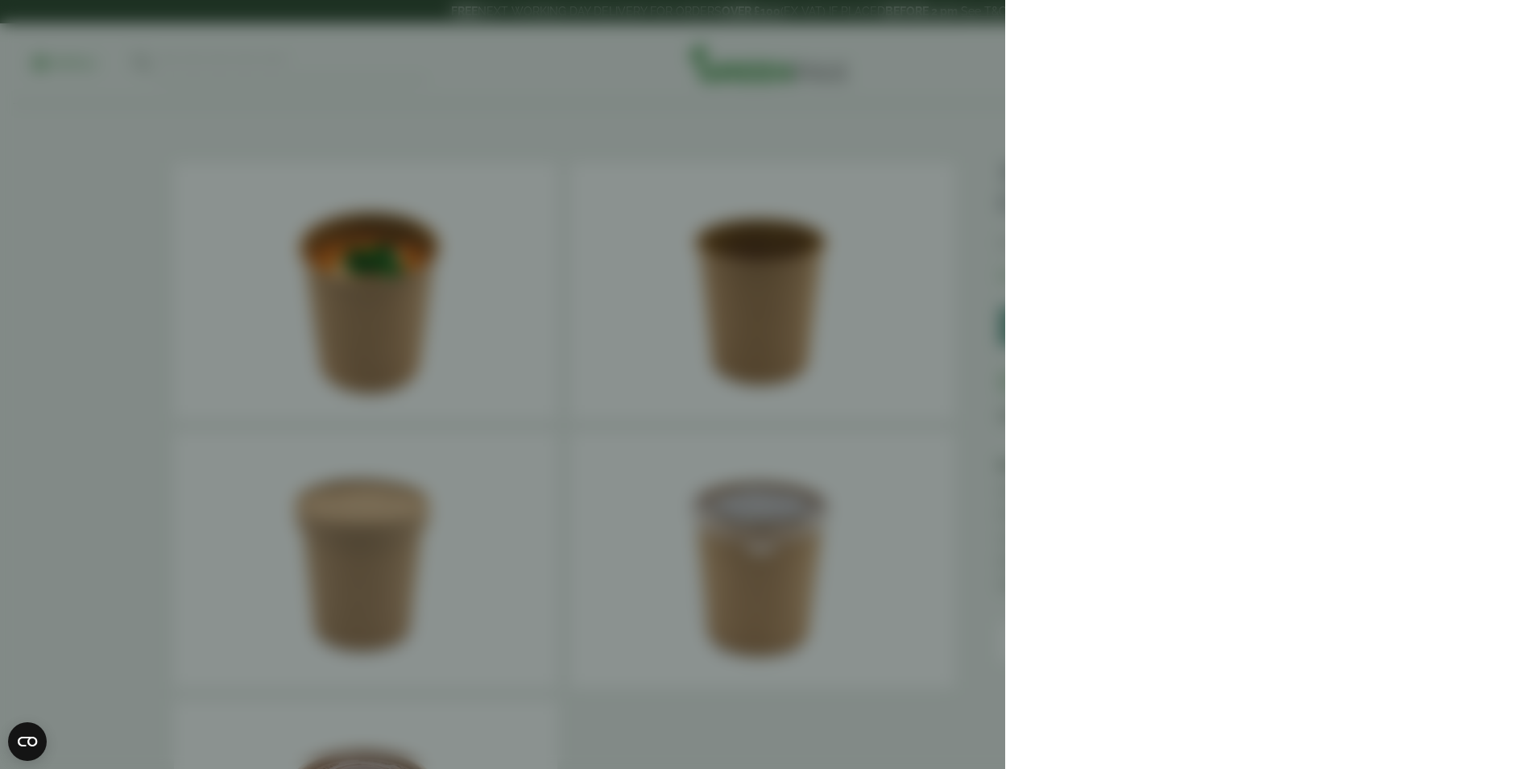
click at [682, 62] on aside at bounding box center [770, 384] width 1540 height 769
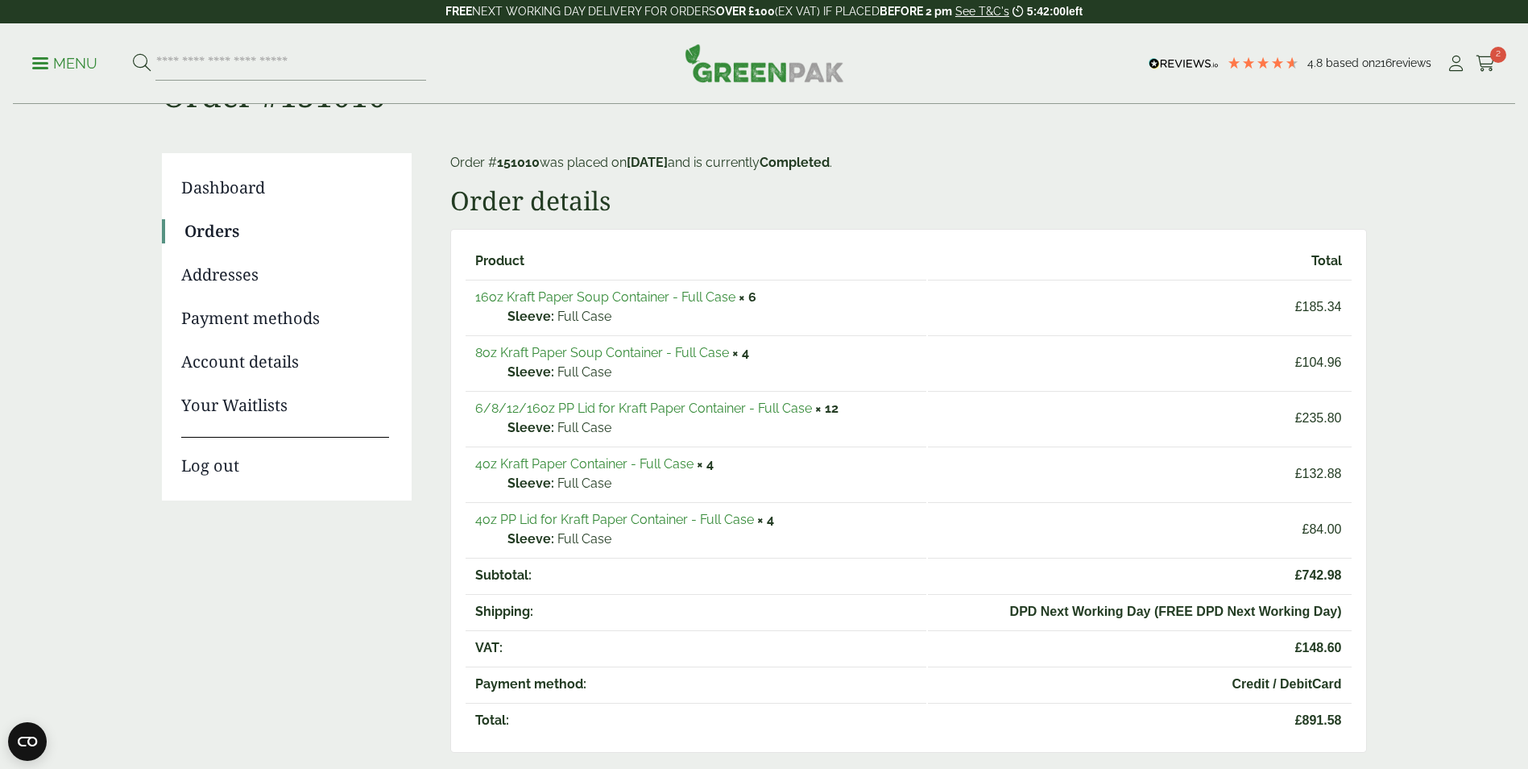
click at [206, 236] on link "Orders" at bounding box center [286, 231] width 205 height 24
click at [784, 69] on img at bounding box center [765, 63] width 160 height 39
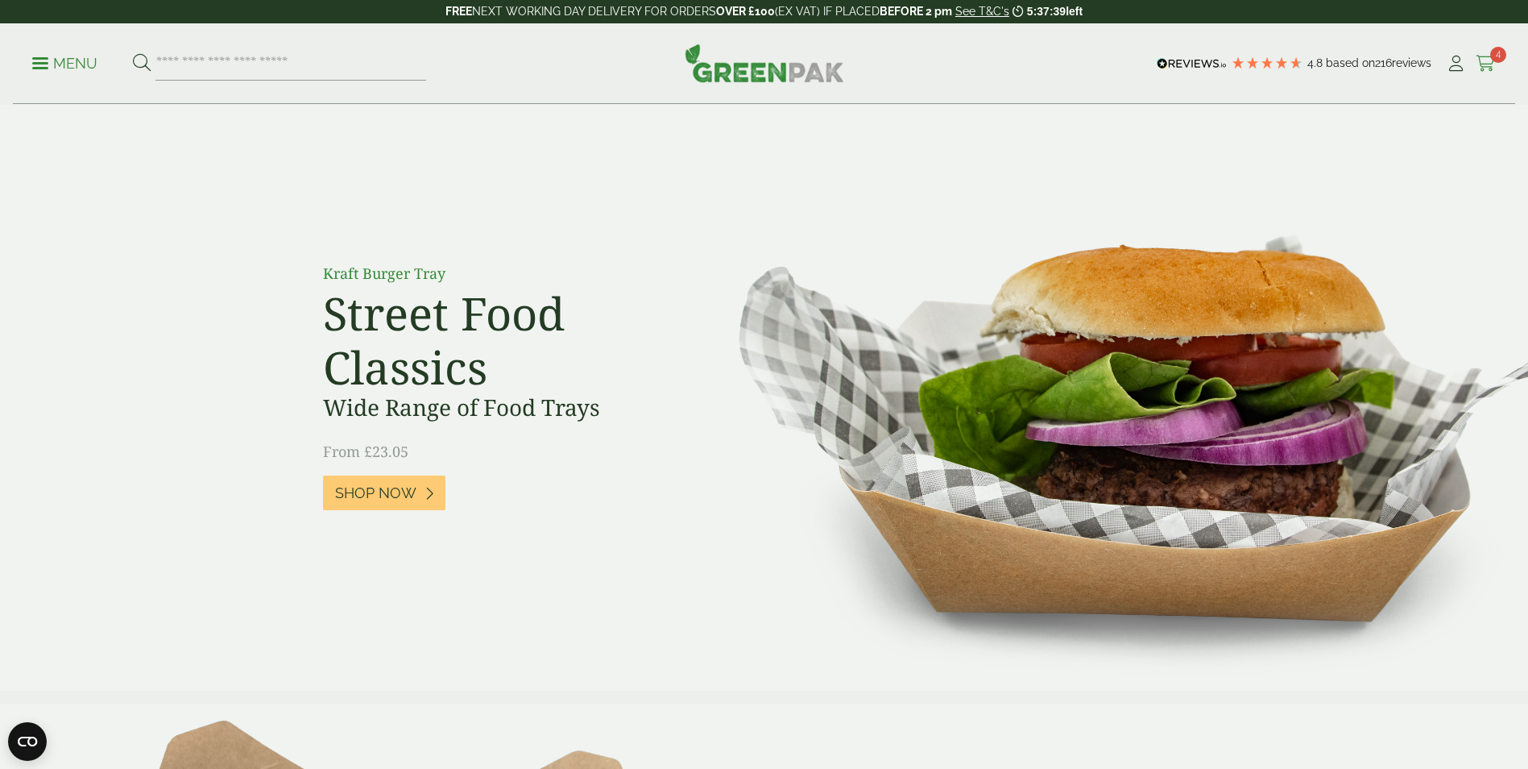
click at [1482, 68] on icon at bounding box center [1486, 64] width 20 height 16
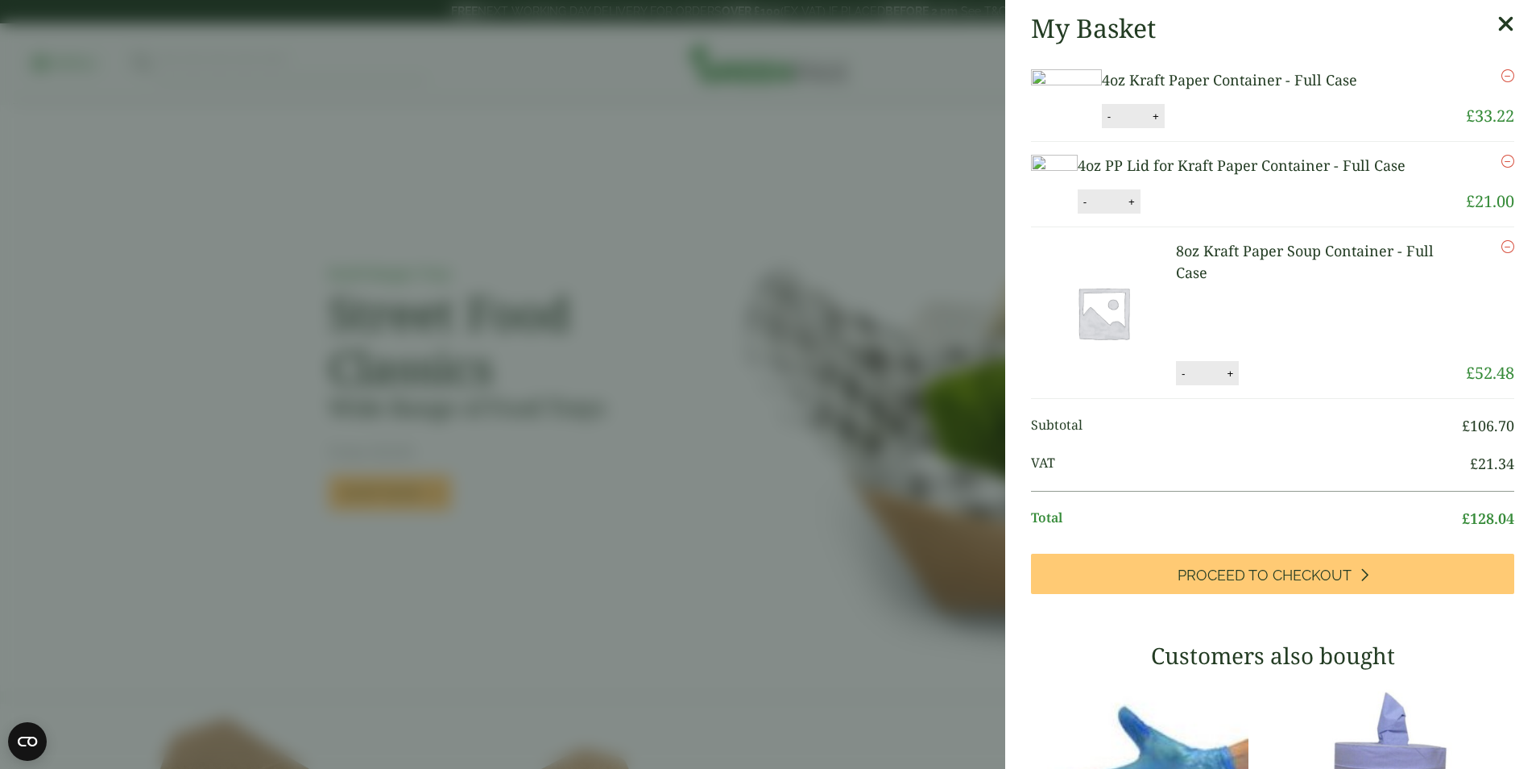
click at [648, 221] on aside "My Basket 4oz Kraft Paper Container - Full Case 4oz Kraft Paper Container - Ful…" at bounding box center [770, 384] width 1540 height 769
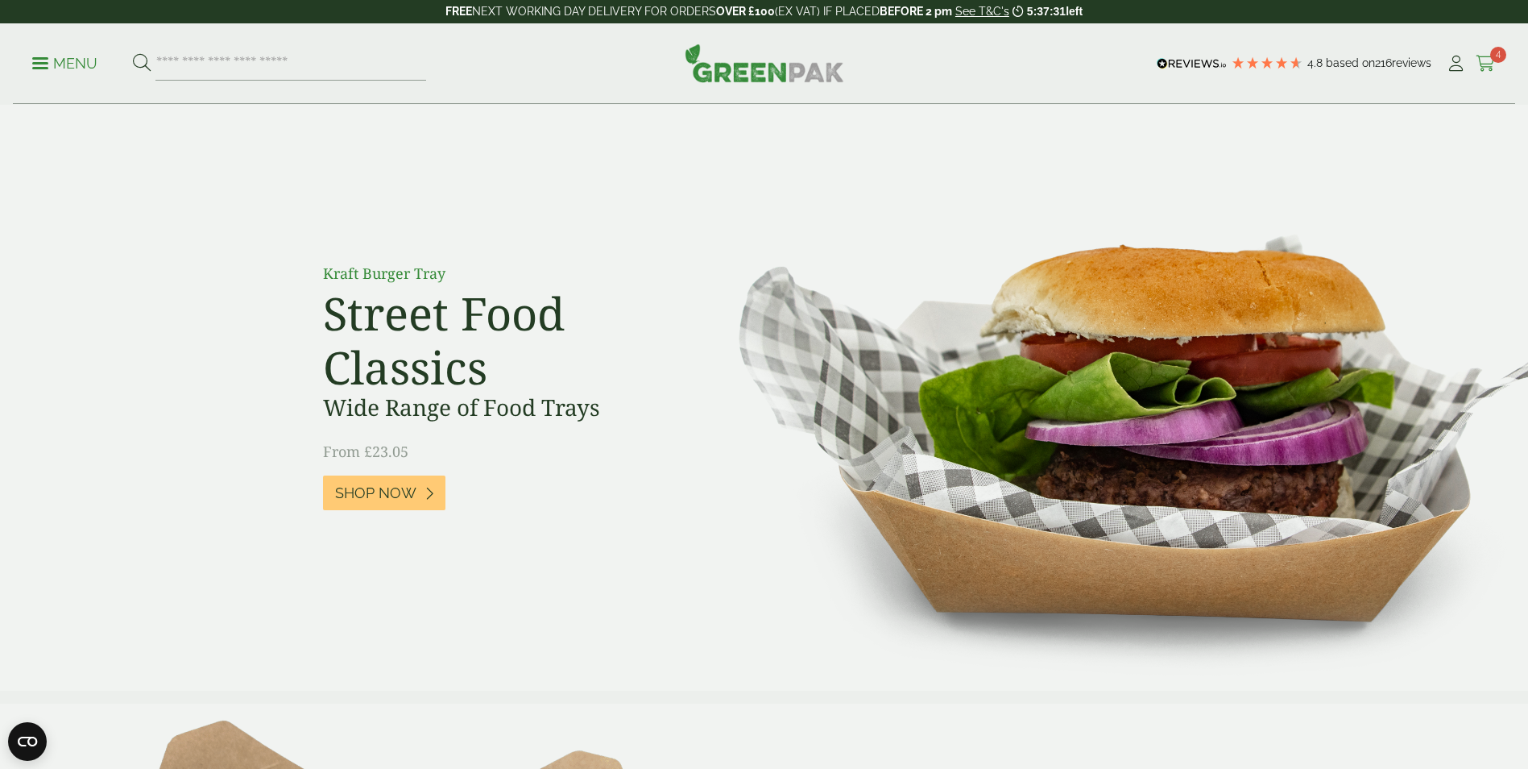
click at [1493, 57] on span "4" at bounding box center [1498, 55] width 16 height 16
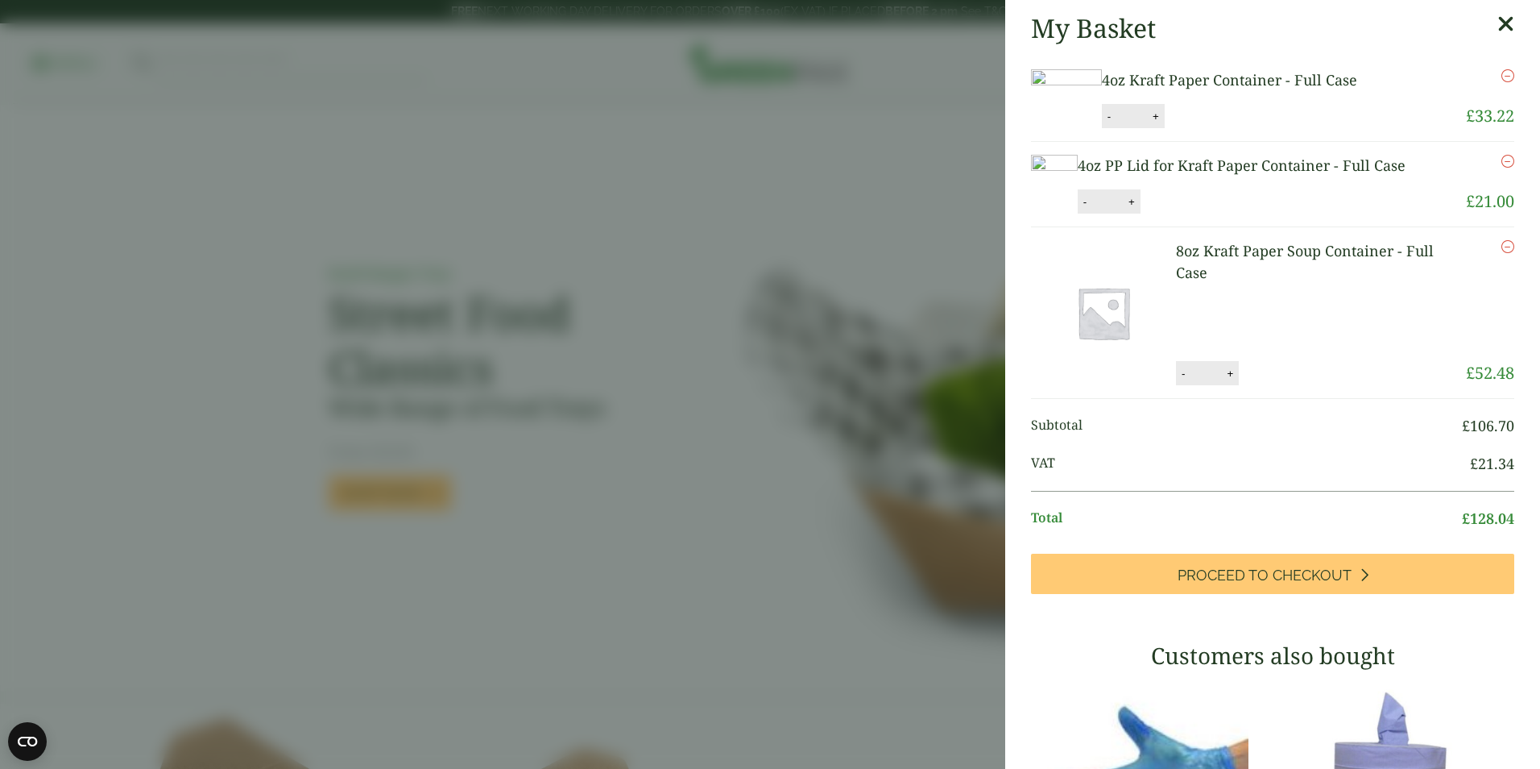
click at [847, 244] on aside "My Basket 4oz Kraft Paper Container - Full Case 4oz Kraft Paper Container - Ful…" at bounding box center [770, 384] width 1540 height 769
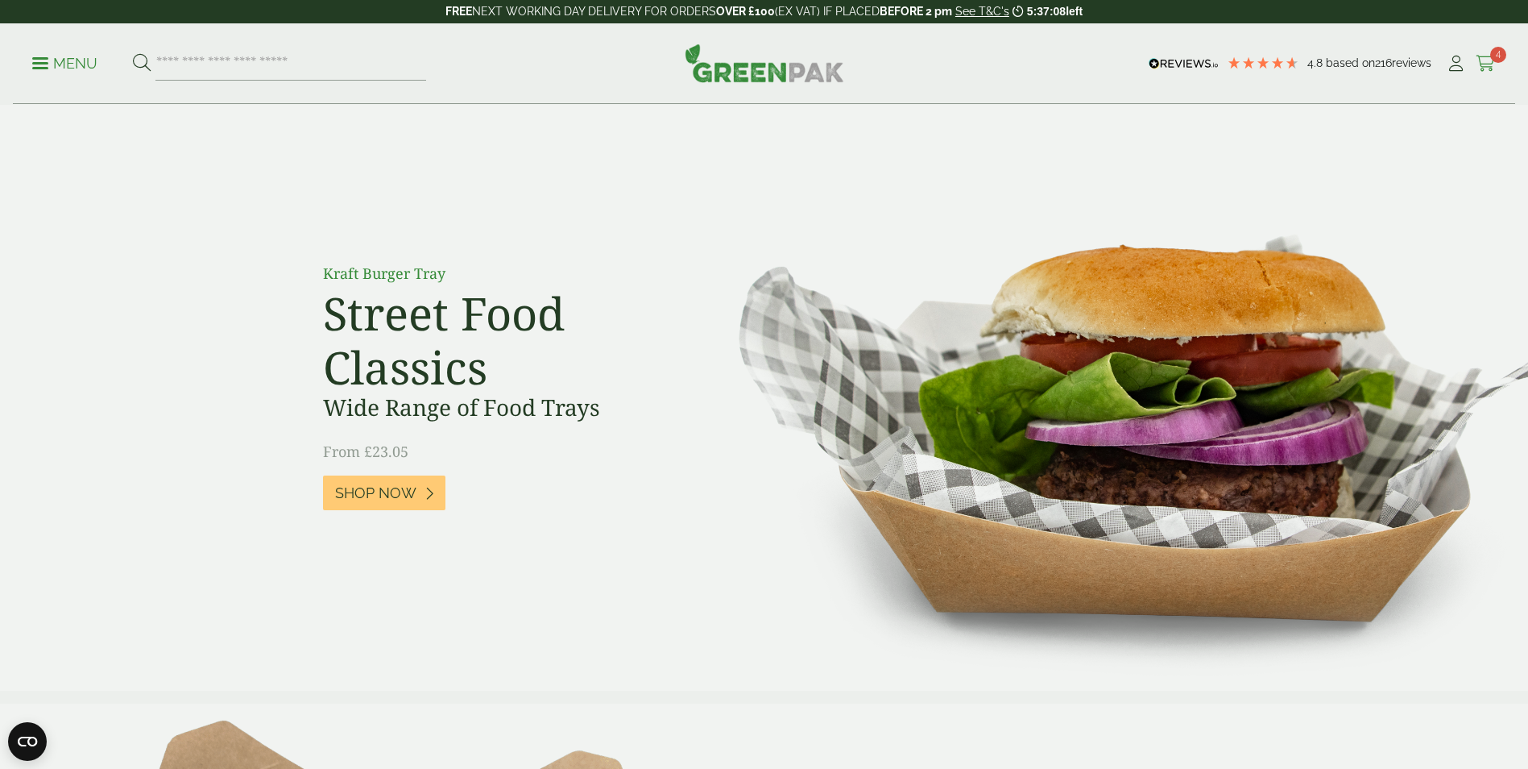
click at [1494, 60] on span "4" at bounding box center [1498, 55] width 16 height 16
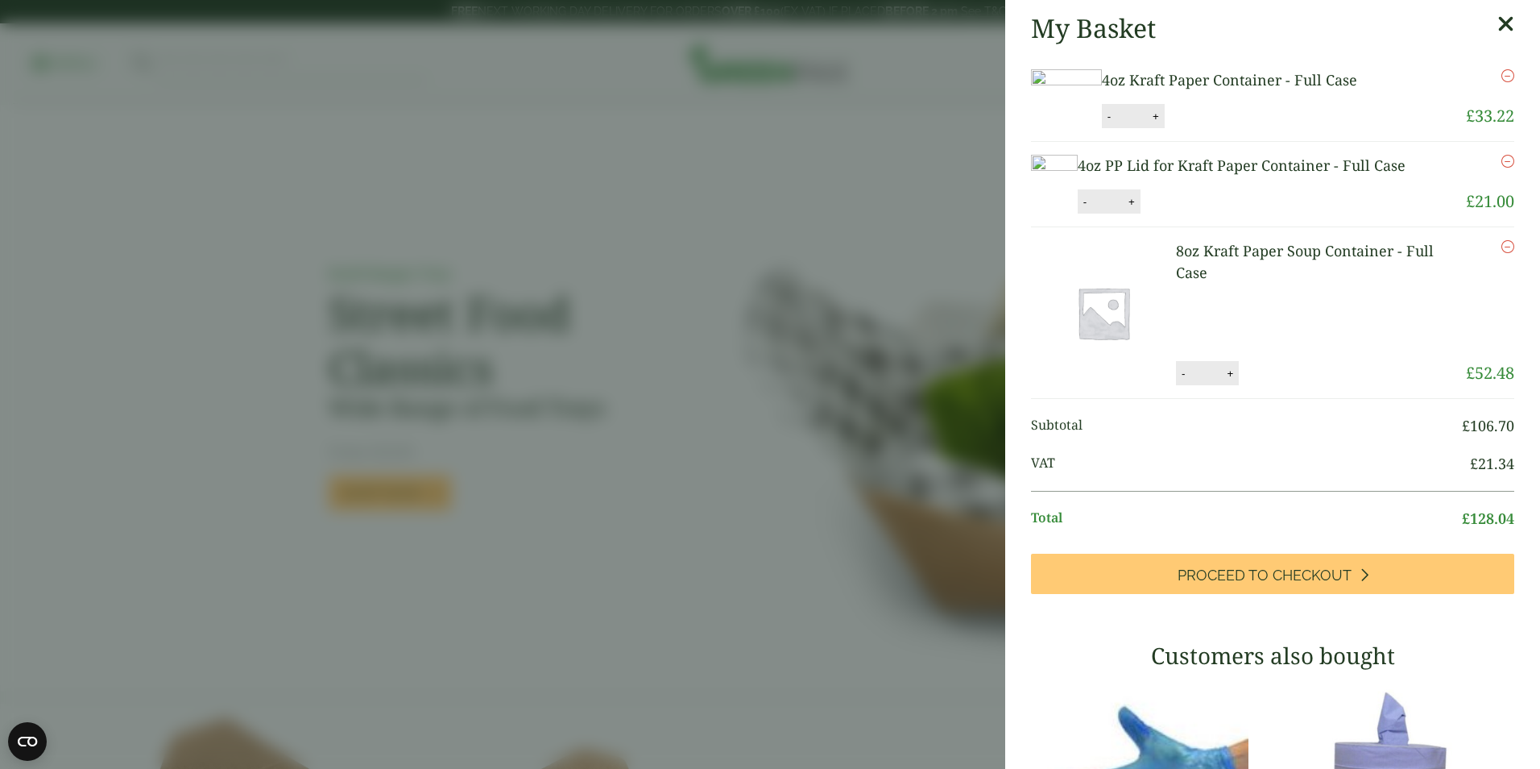
click at [1498, 27] on icon at bounding box center [1506, 24] width 17 height 23
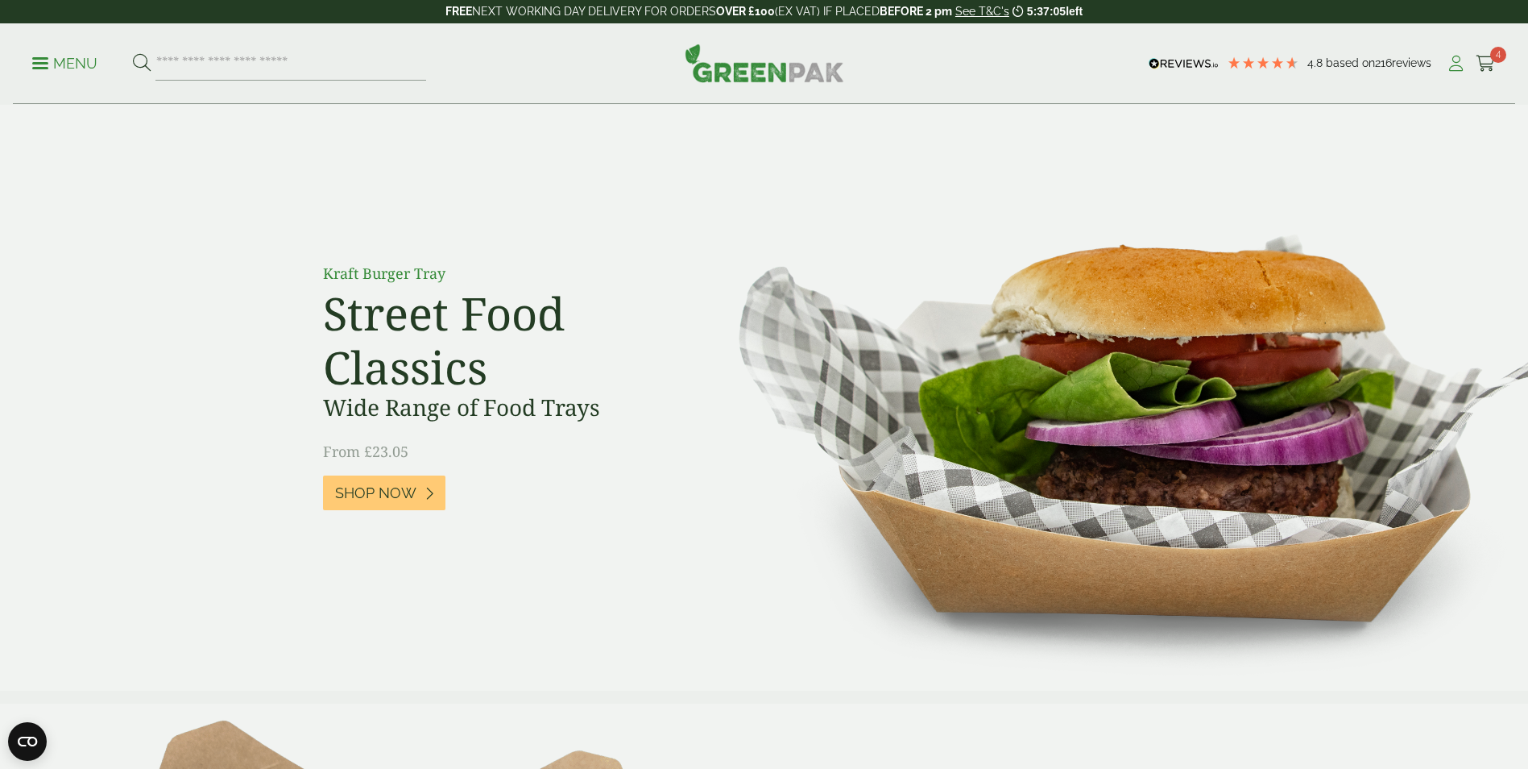
click at [1462, 60] on icon at bounding box center [1456, 64] width 20 height 16
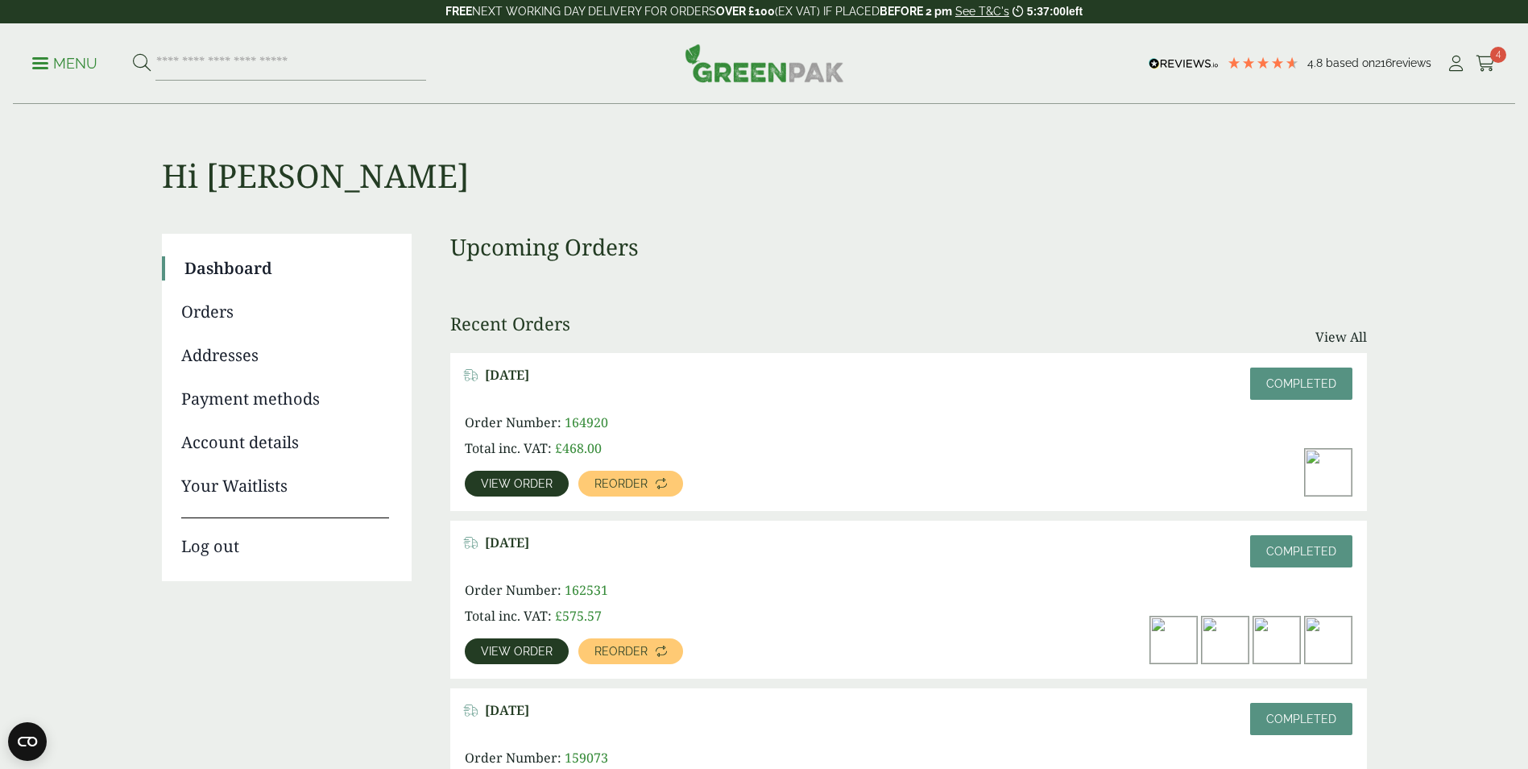
scroll to position [81, 0]
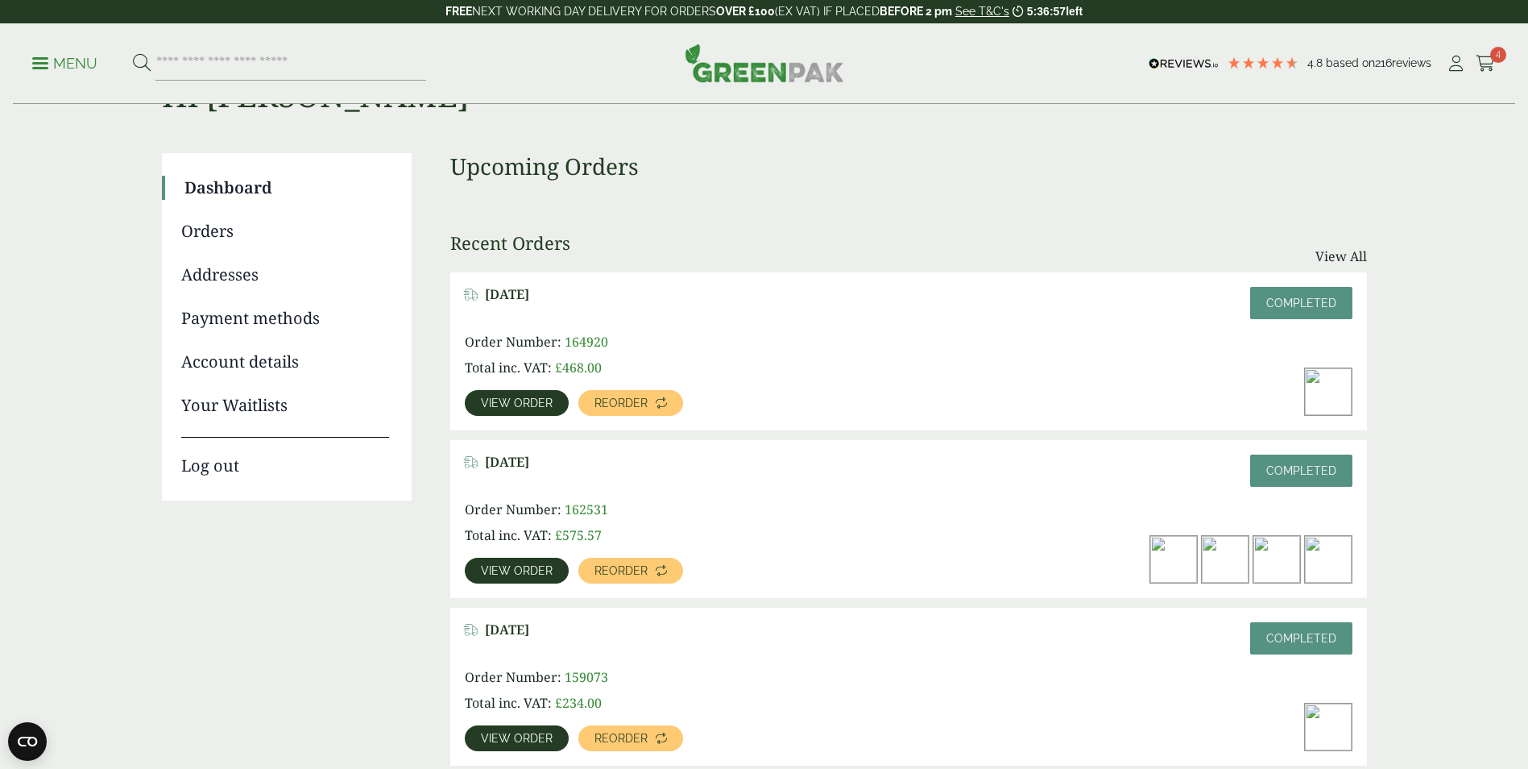
click at [540, 572] on span "View order" at bounding box center [517, 570] width 72 height 11
click at [1270, 563] on img at bounding box center [1276, 559] width 47 height 47
click at [539, 567] on span "View order" at bounding box center [517, 570] width 72 height 11
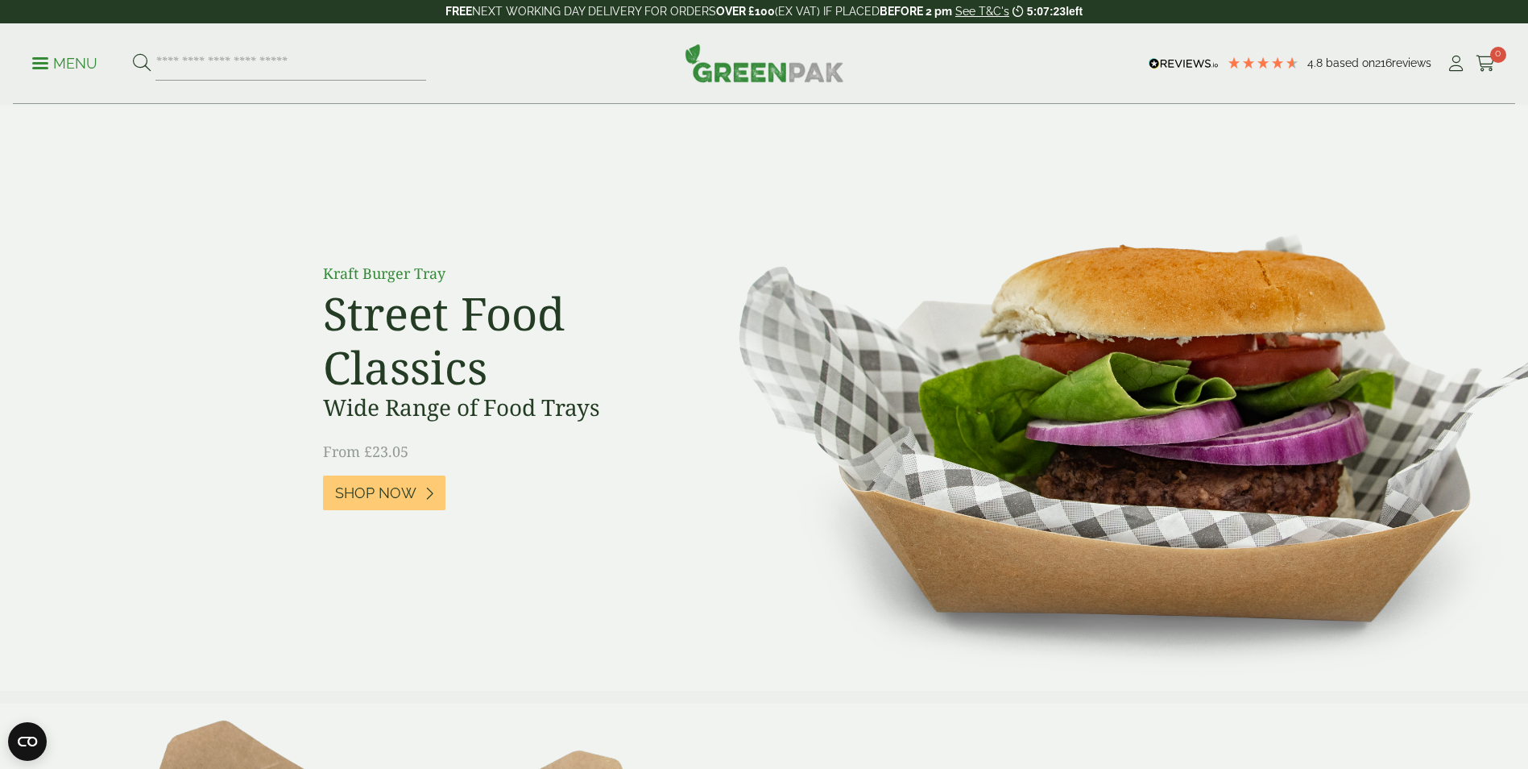
click at [265, 172] on section "Kraft Burger Tray Street Food Classics Wide Range of Food Trays From £23.05 Sho…" at bounding box center [764, 398] width 1528 height 586
click at [1453, 65] on icon at bounding box center [1456, 64] width 20 height 16
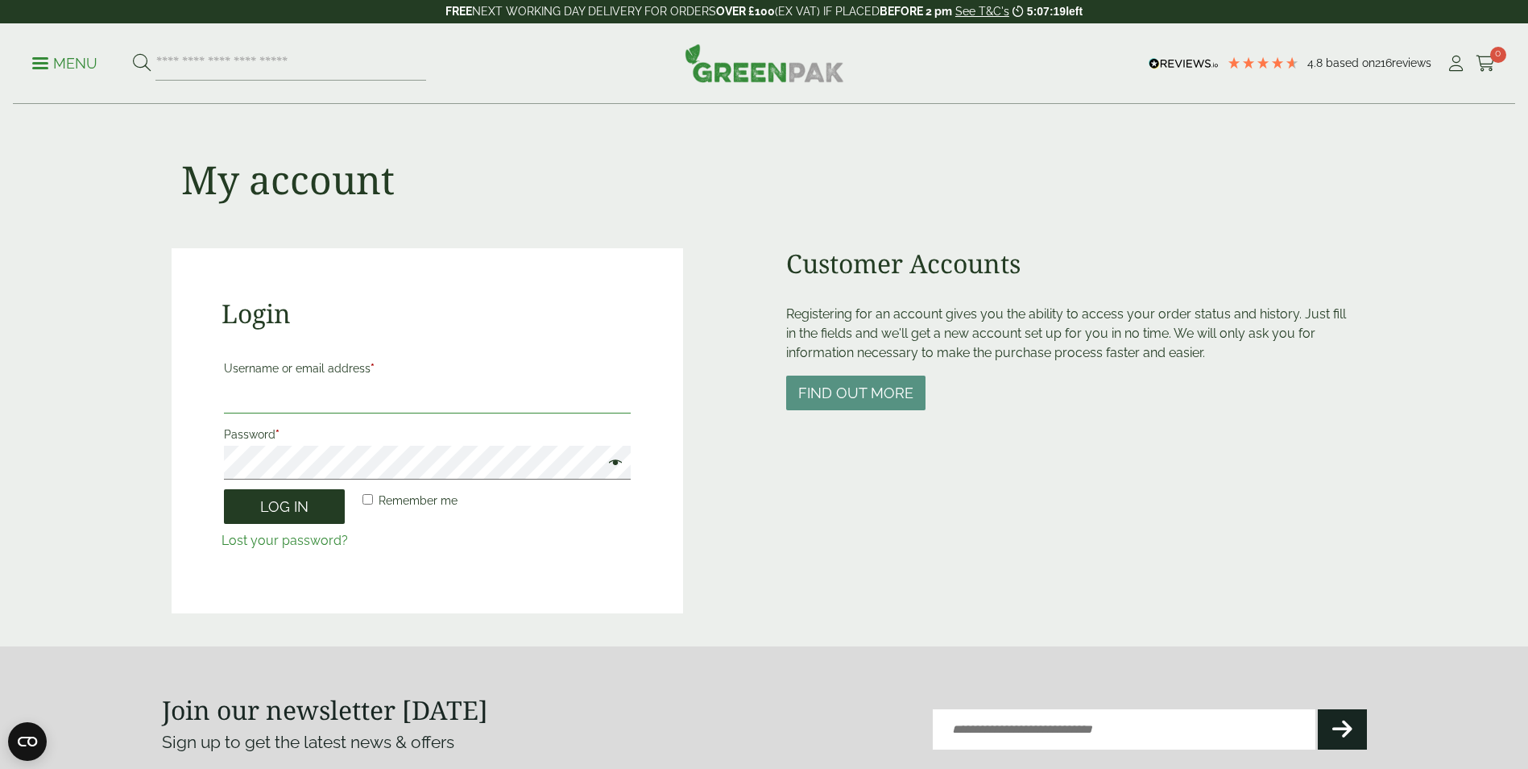
type input "**********"
click at [298, 517] on button "Log in" at bounding box center [284, 506] width 121 height 35
click at [987, 556] on div "Customer Accounts Registering for an account gives you the ability to access yo…" at bounding box center [1071, 430] width 571 height 365
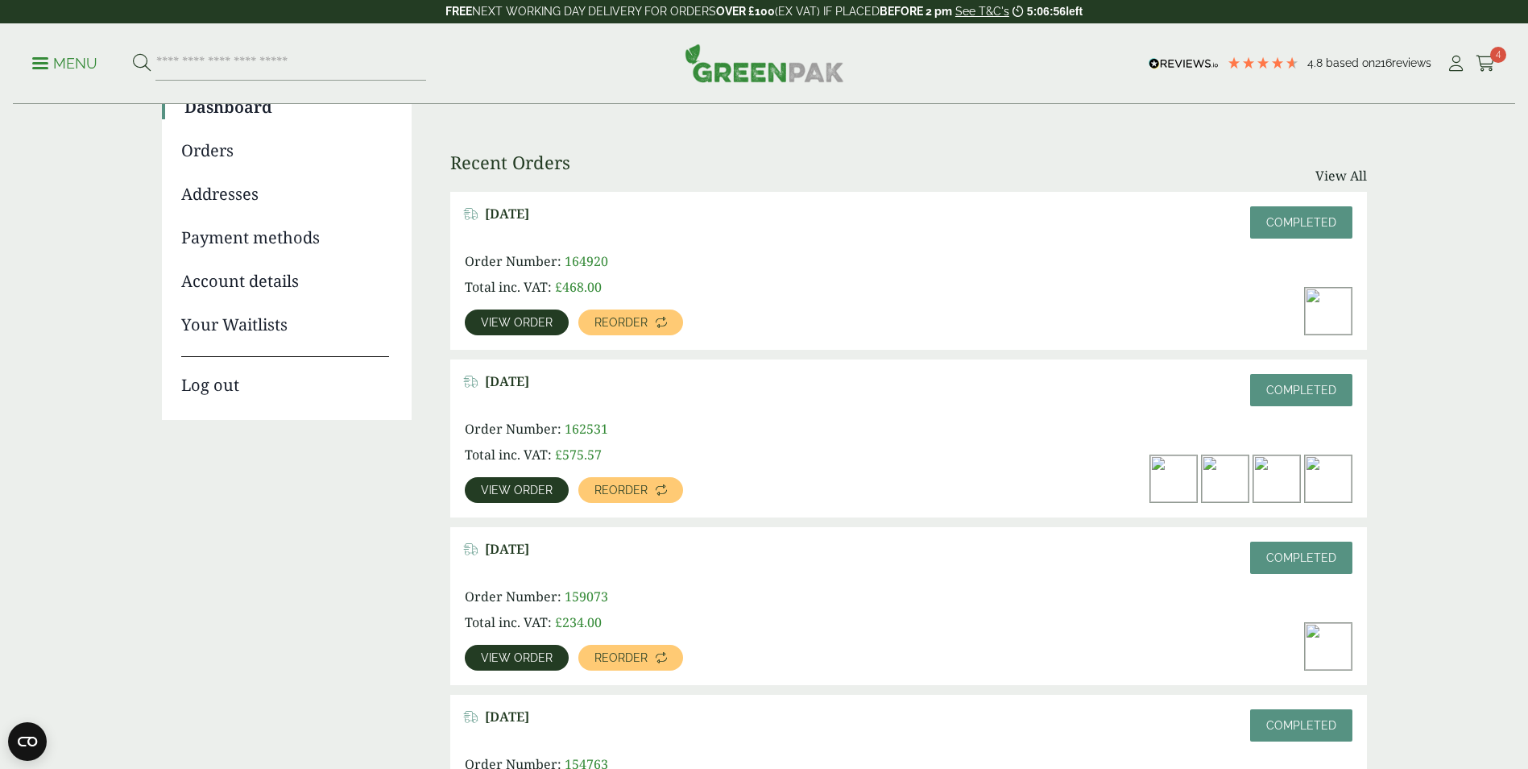
scroll to position [403, 0]
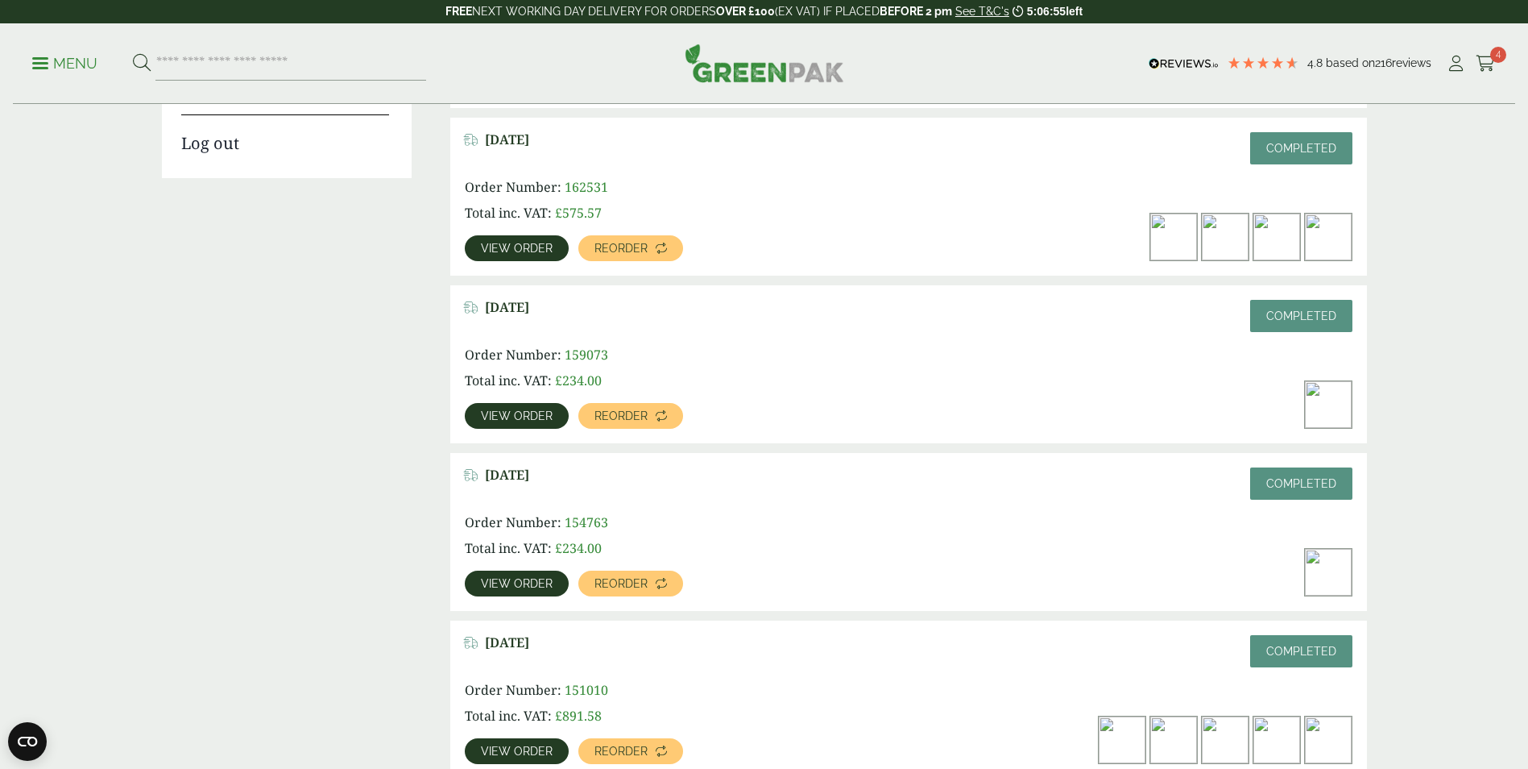
click at [495, 748] on span "View order" at bounding box center [517, 750] width 72 height 11
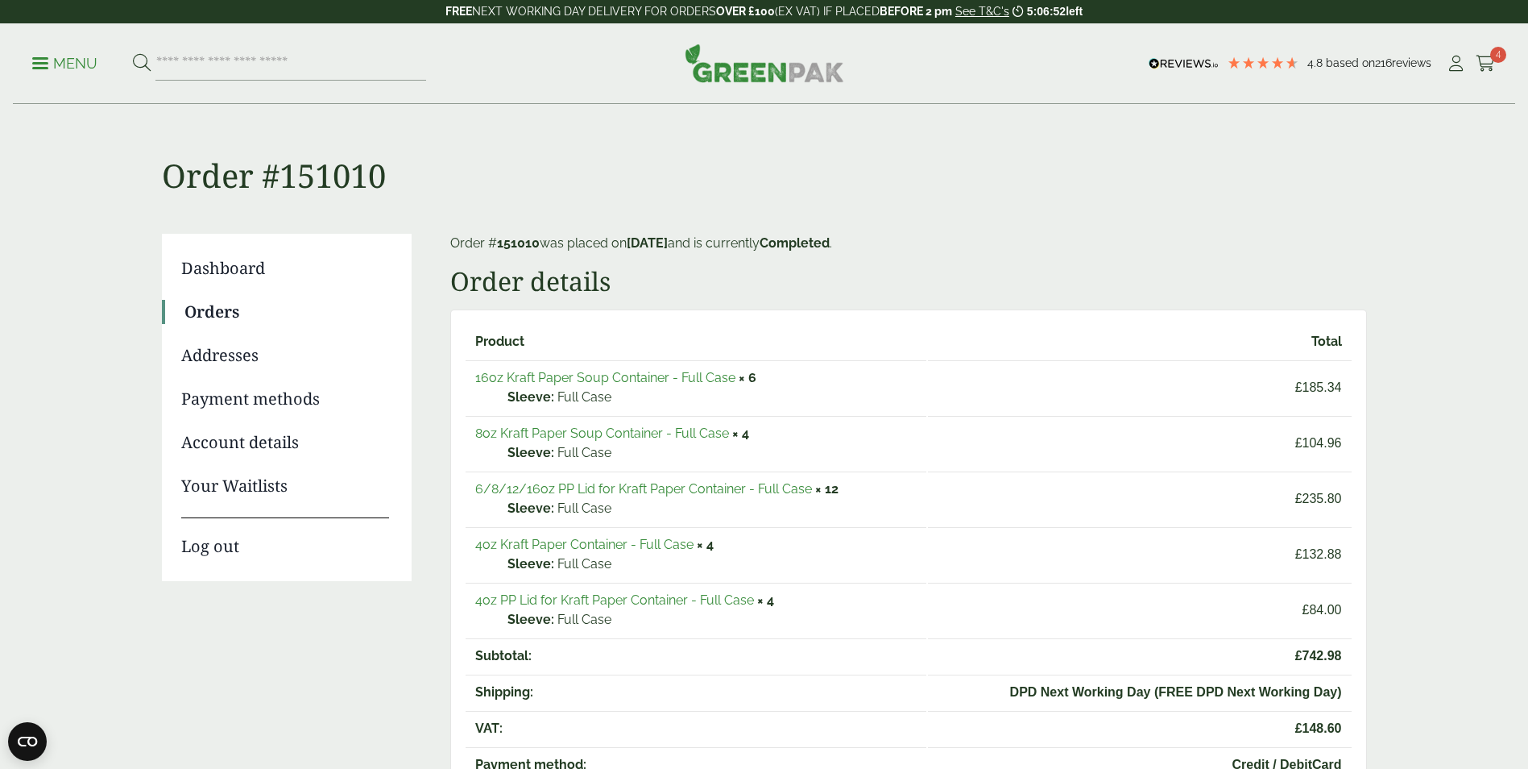
click at [1482, 68] on icon at bounding box center [1486, 64] width 20 height 16
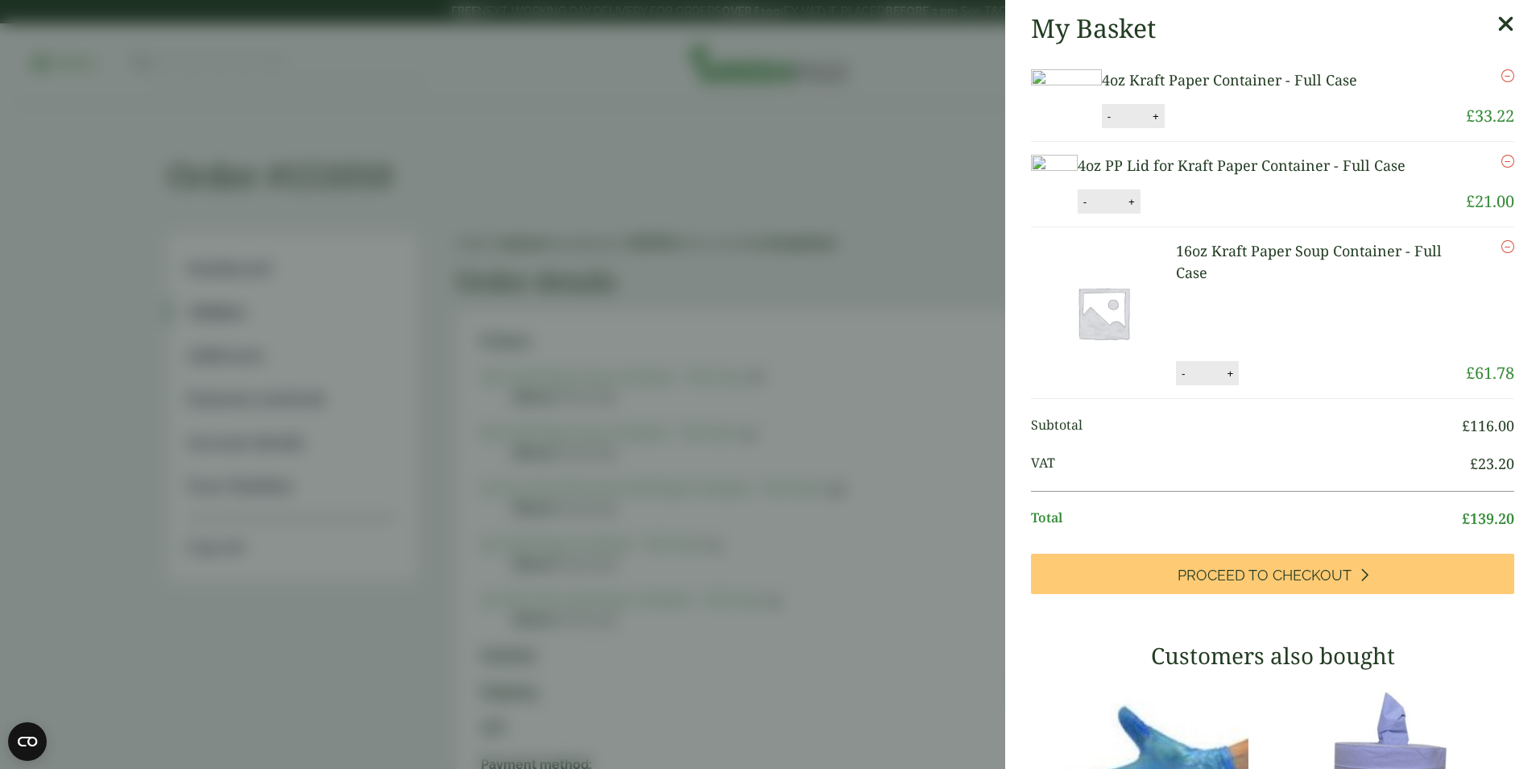
click at [827, 178] on aside "My Basket 4oz Kraft Paper Container - Full Case 4oz Kraft Paper Container - Ful…" at bounding box center [770, 384] width 1540 height 769
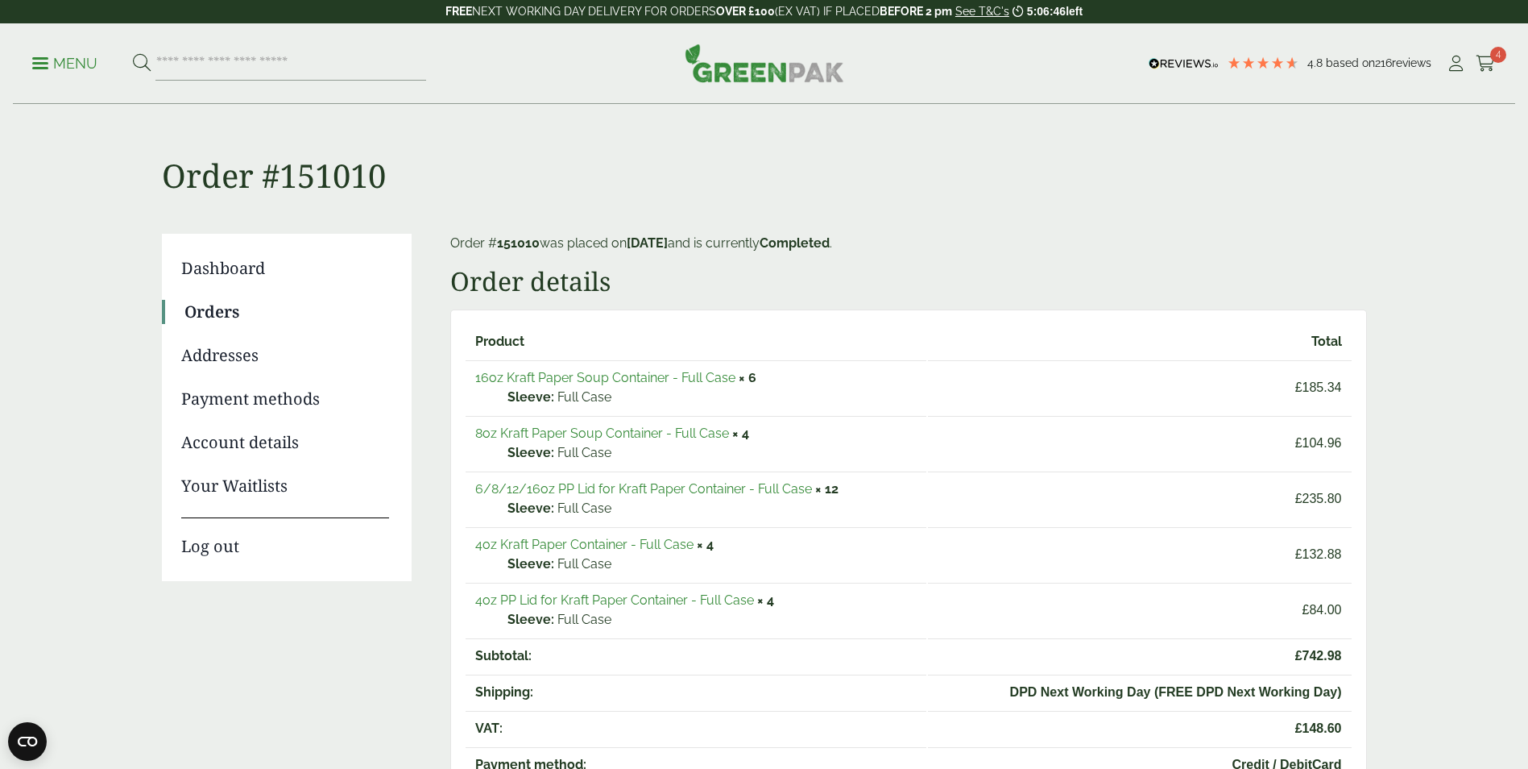
click at [573, 435] on link "8oz Kraft Paper Soup Container - Full Case" at bounding box center [602, 432] width 254 height 15
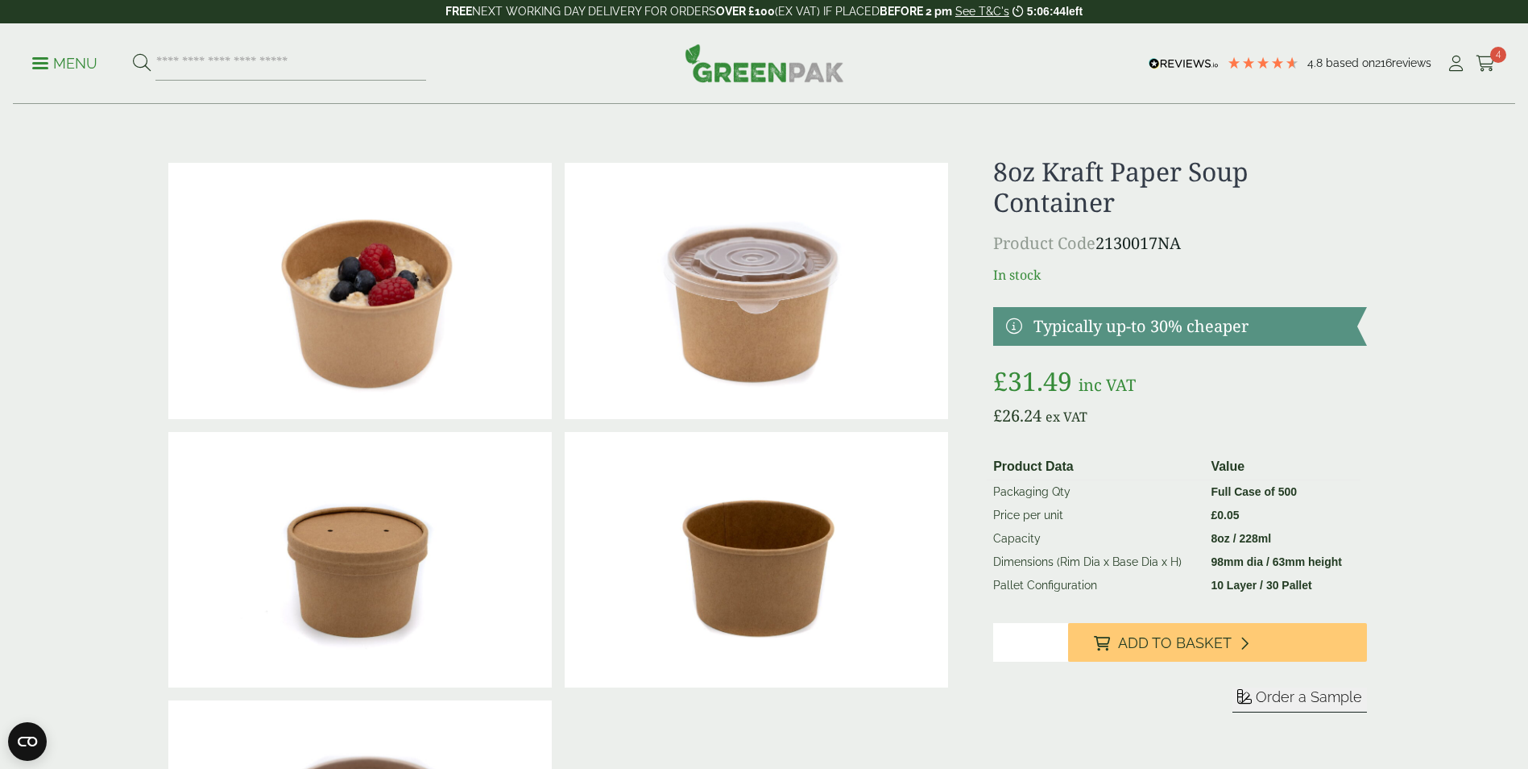
click at [1055, 633] on input "*" at bounding box center [1030, 642] width 75 height 39
type input "*"
click at [1059, 637] on input "*" at bounding box center [1030, 642] width 75 height 39
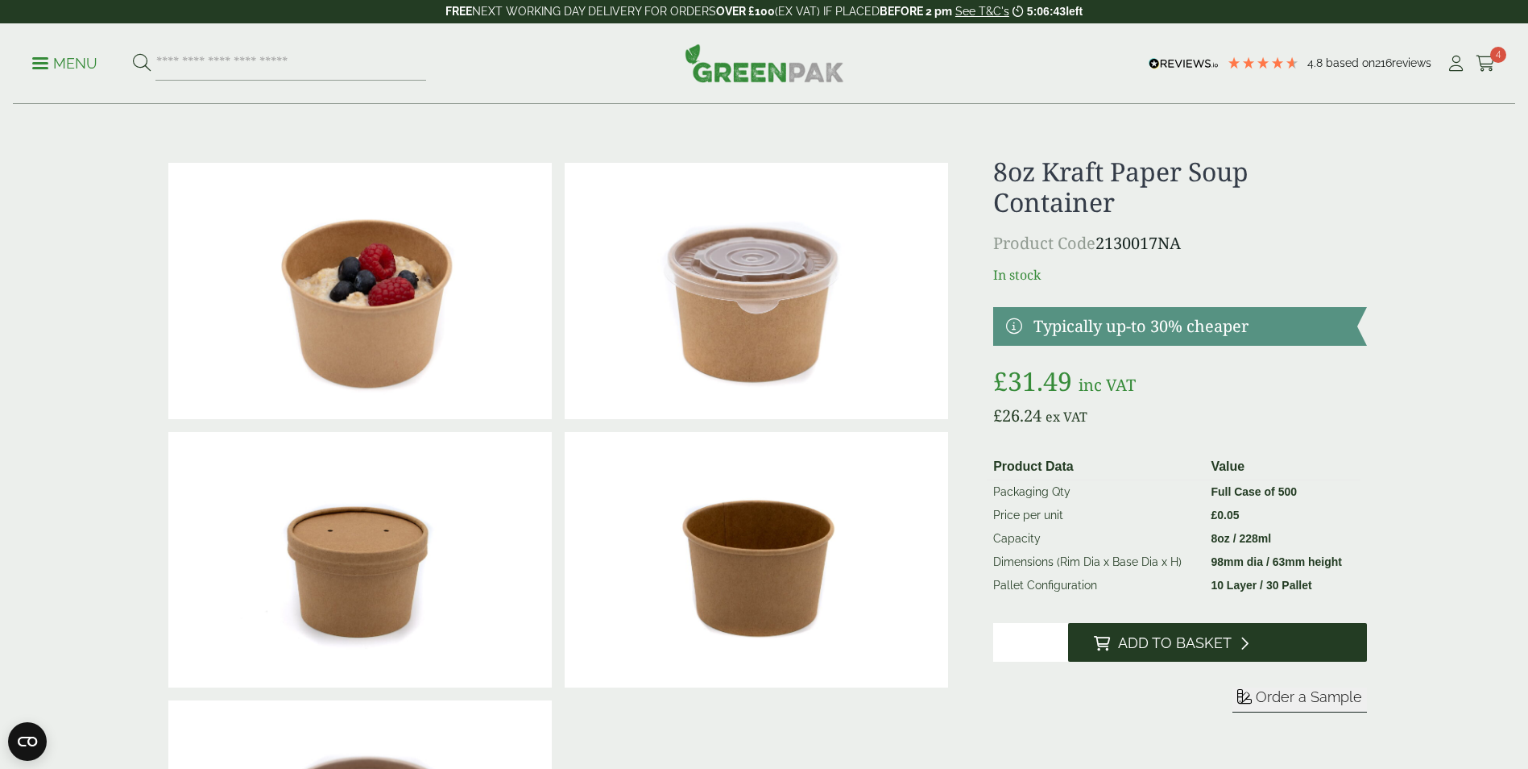
click at [1101, 639] on icon at bounding box center [1102, 643] width 16 height 15
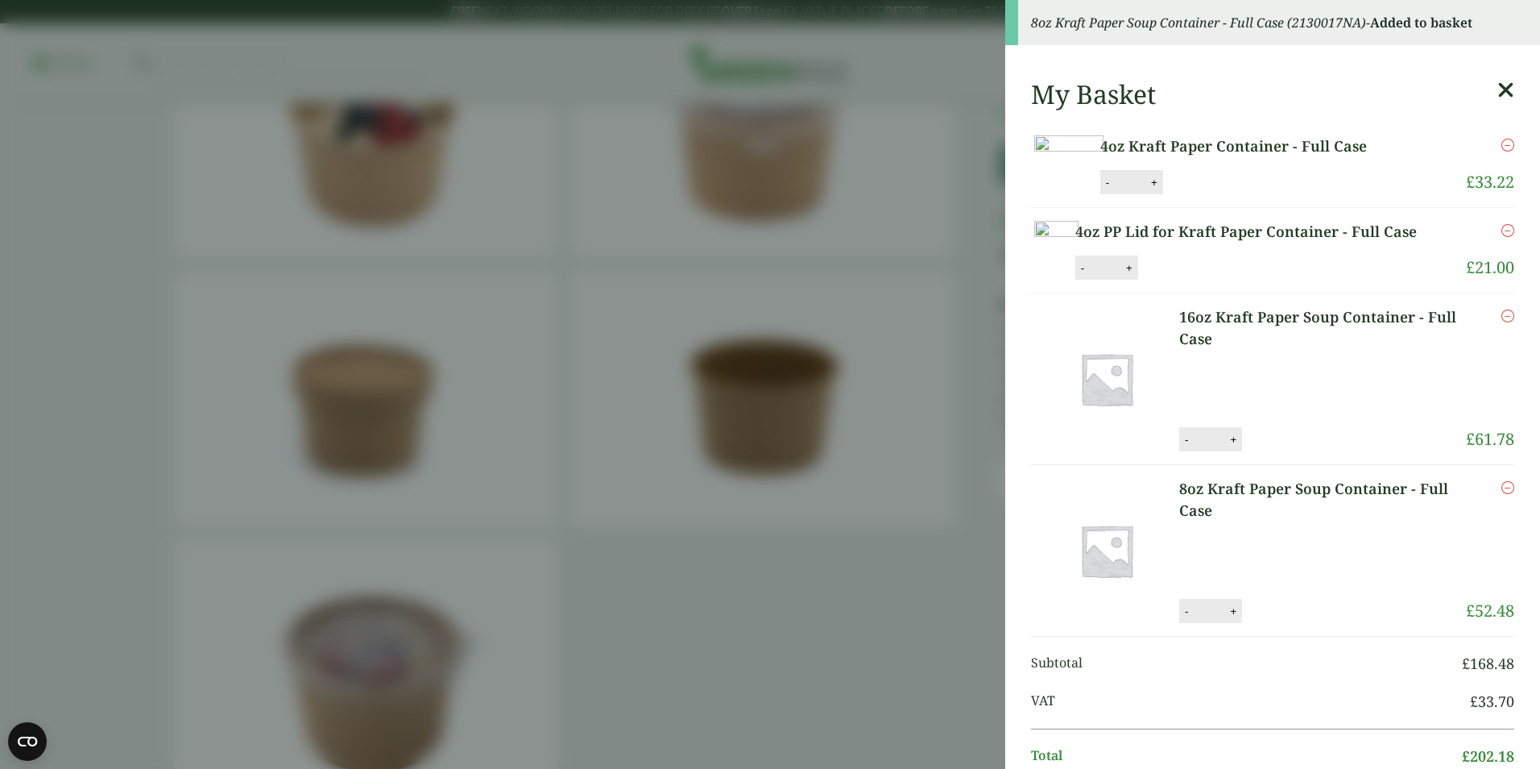
click at [748, 395] on aside "8oz Kraft Paper Soup Container - Full Case (2130017NA) - Added to basket My Bas…" at bounding box center [770, 384] width 1540 height 769
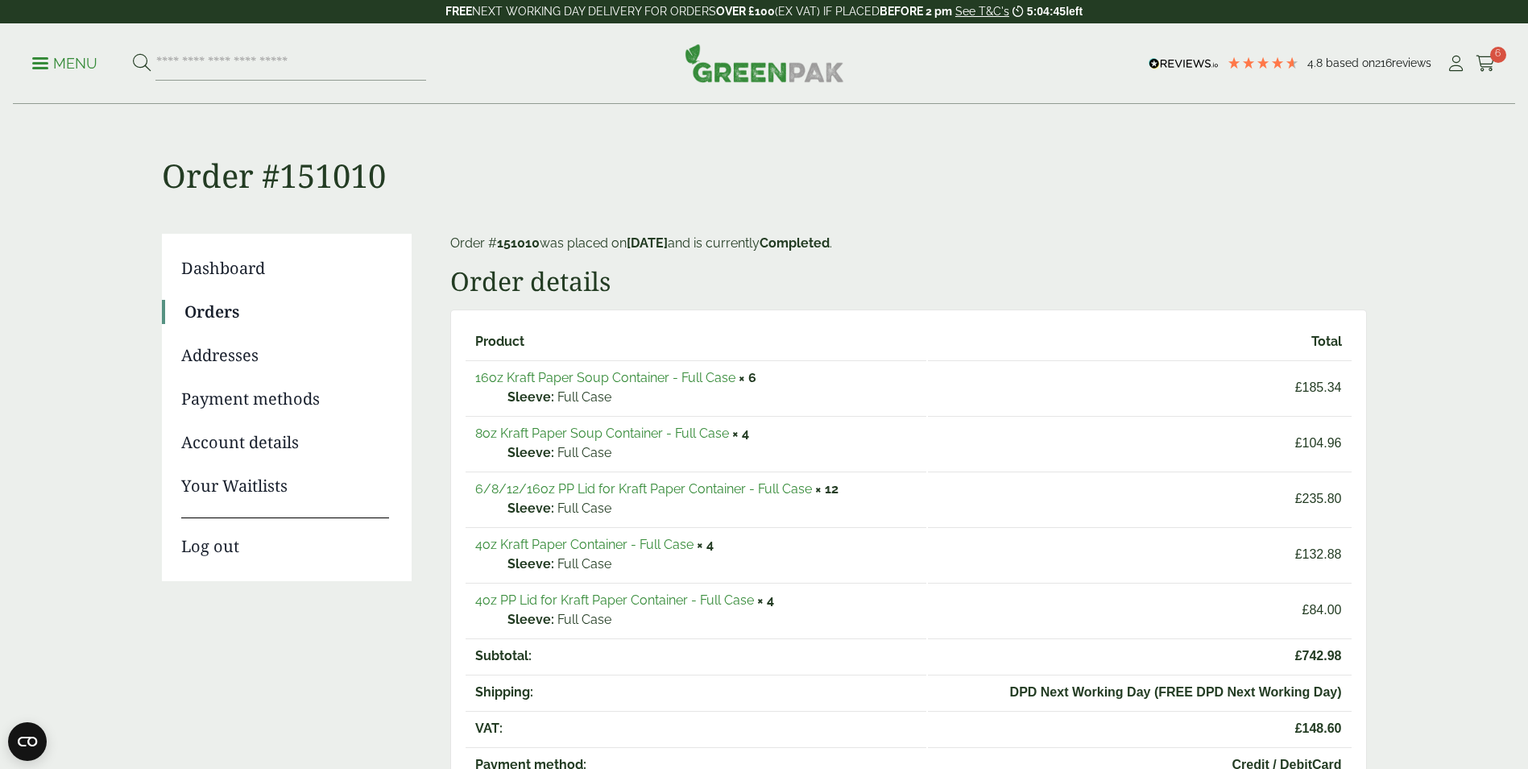
click at [664, 487] on link "6/8/12/16oz PP Lid for Kraft Paper Container - Full Case" at bounding box center [643, 488] width 337 height 15
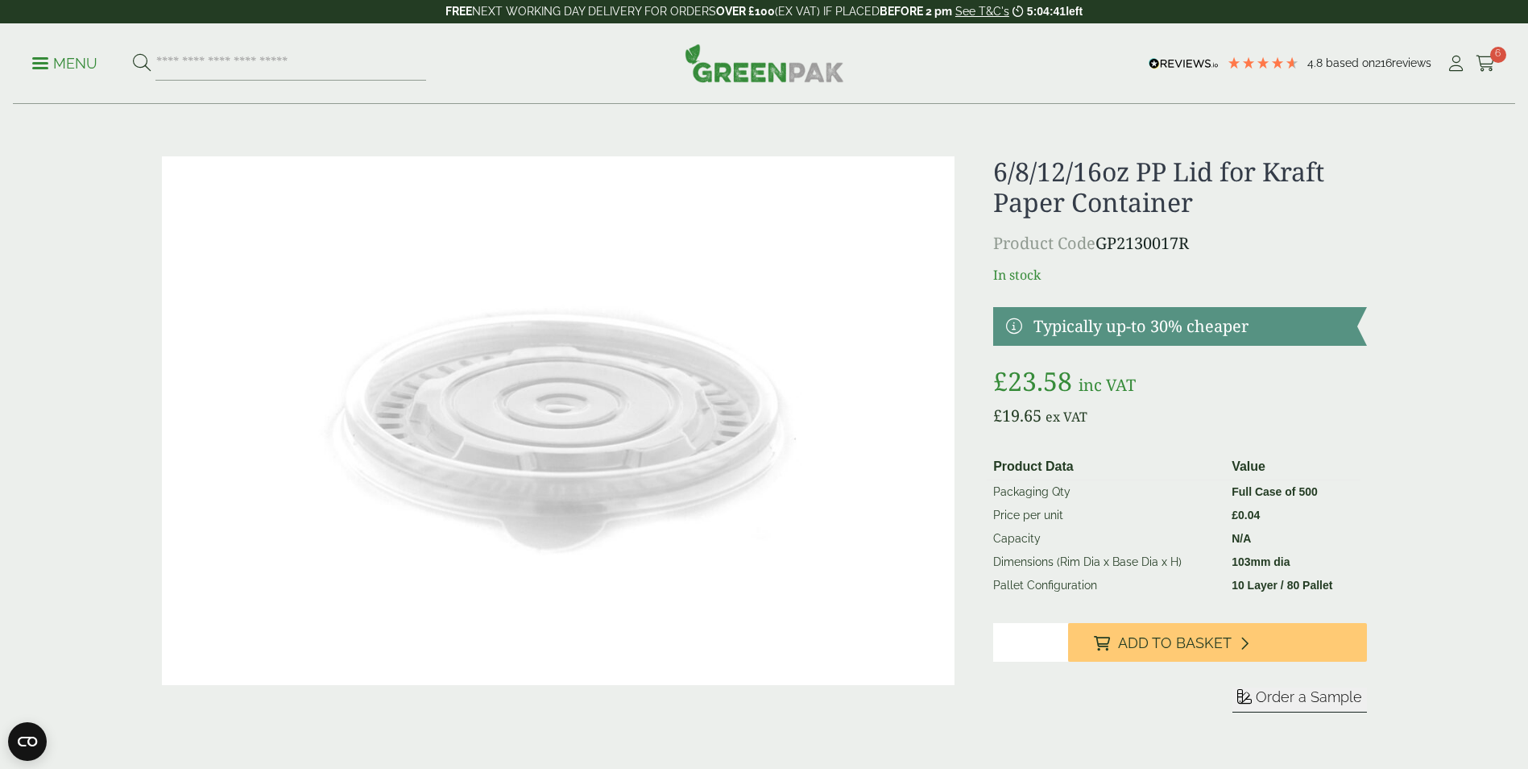
scroll to position [81, 0]
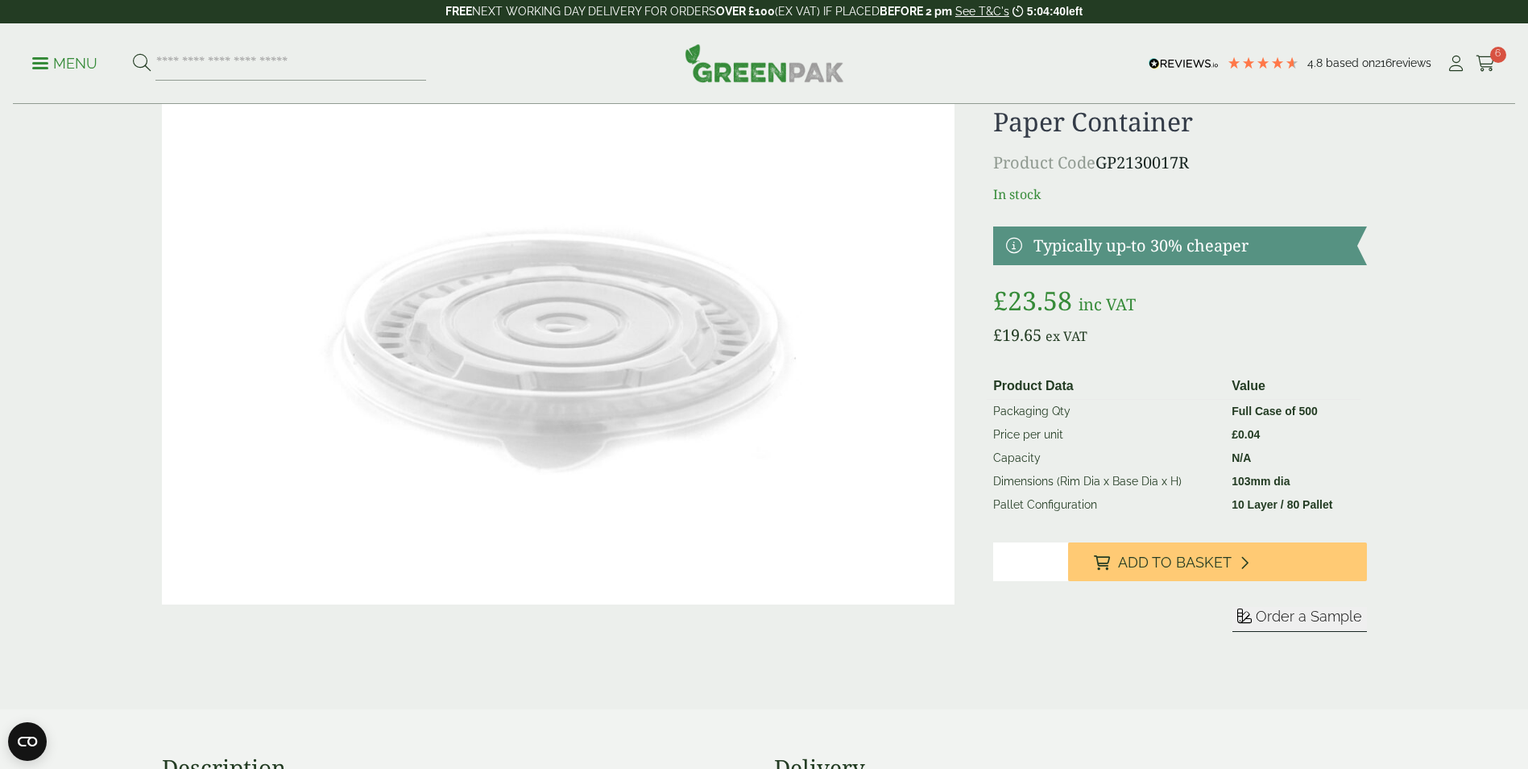
click at [1054, 558] on input "*" at bounding box center [1030, 561] width 75 height 39
type input "*"
click at [1054, 558] on input "*" at bounding box center [1030, 561] width 75 height 39
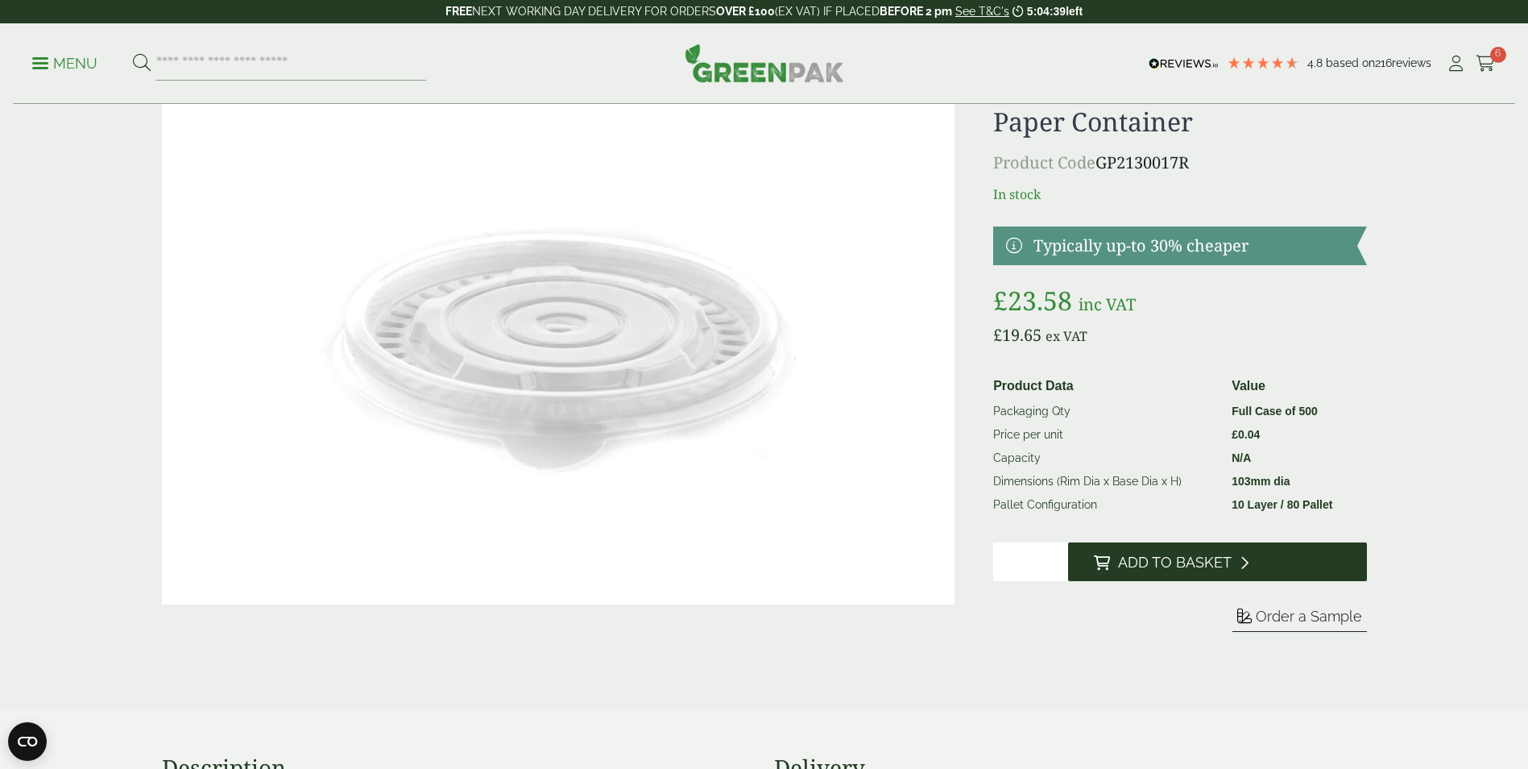
click at [1113, 558] on button "Add to Basket" at bounding box center [1217, 561] width 299 height 39
